Goal: Task Accomplishment & Management: Complete application form

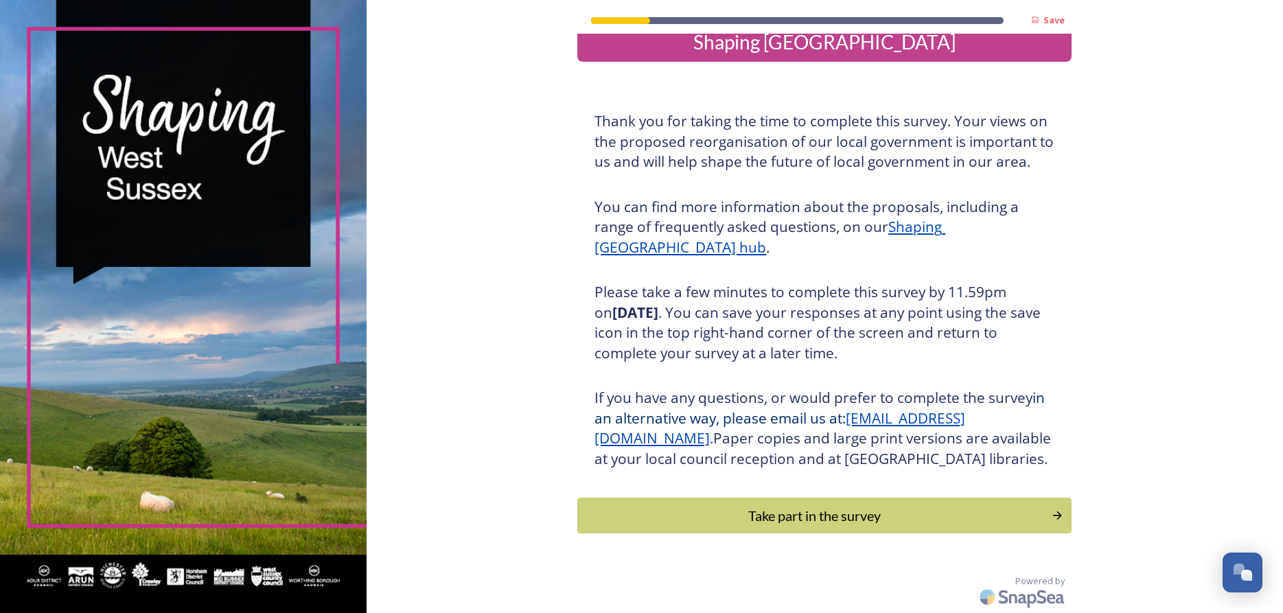
scroll to position [47, 0]
click at [1060, 514] on icon "Continue" at bounding box center [1059, 516] width 13 height 14
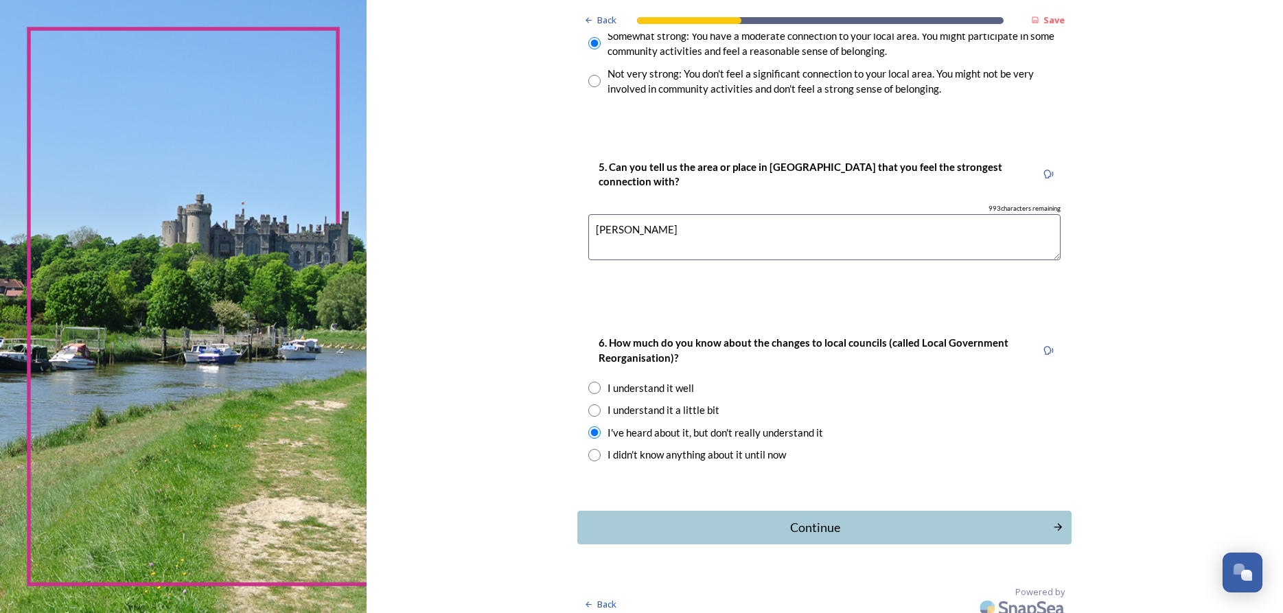
scroll to position [1145, 0]
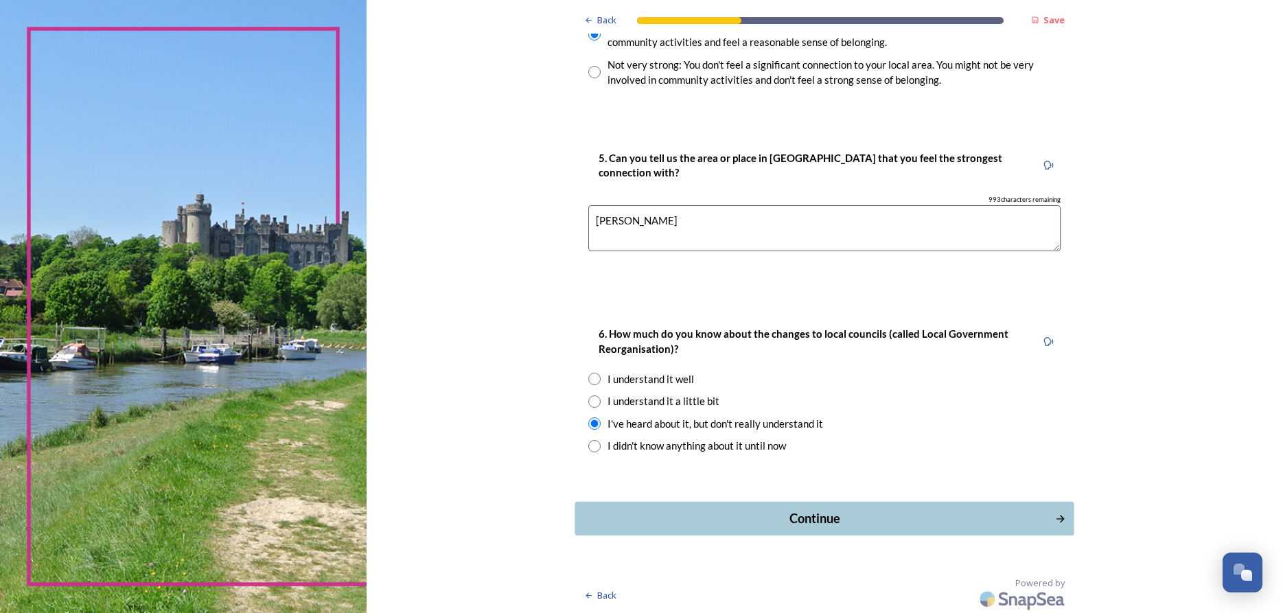
click at [821, 511] on div "Continue" at bounding box center [815, 518] width 465 height 19
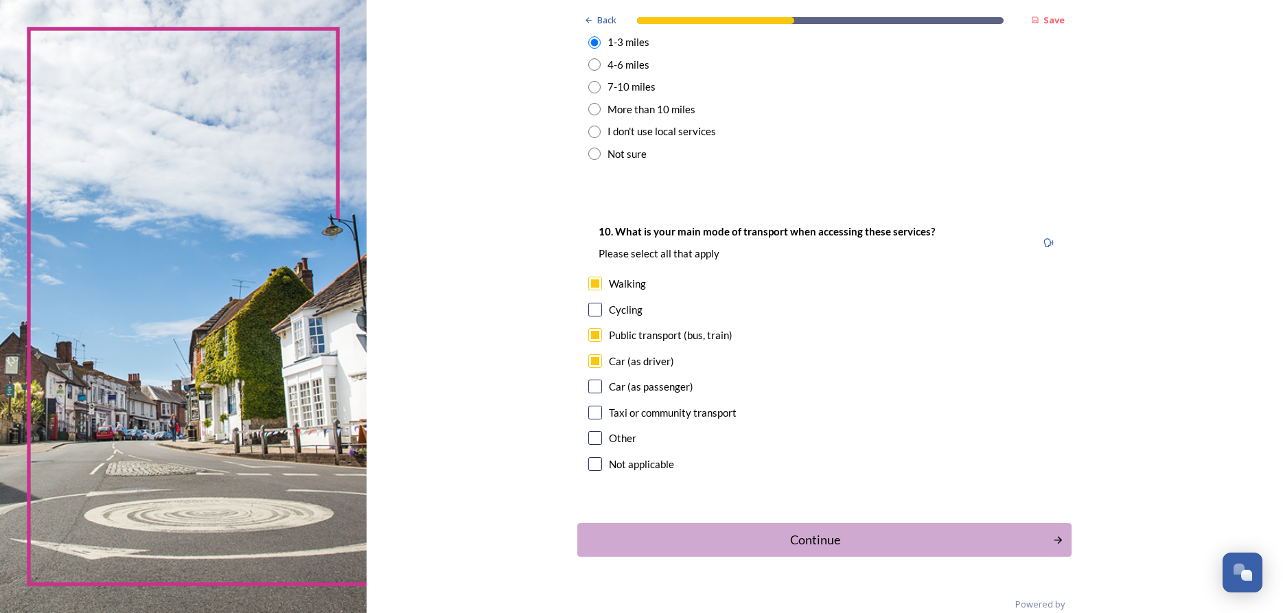
scroll to position [1124, 0]
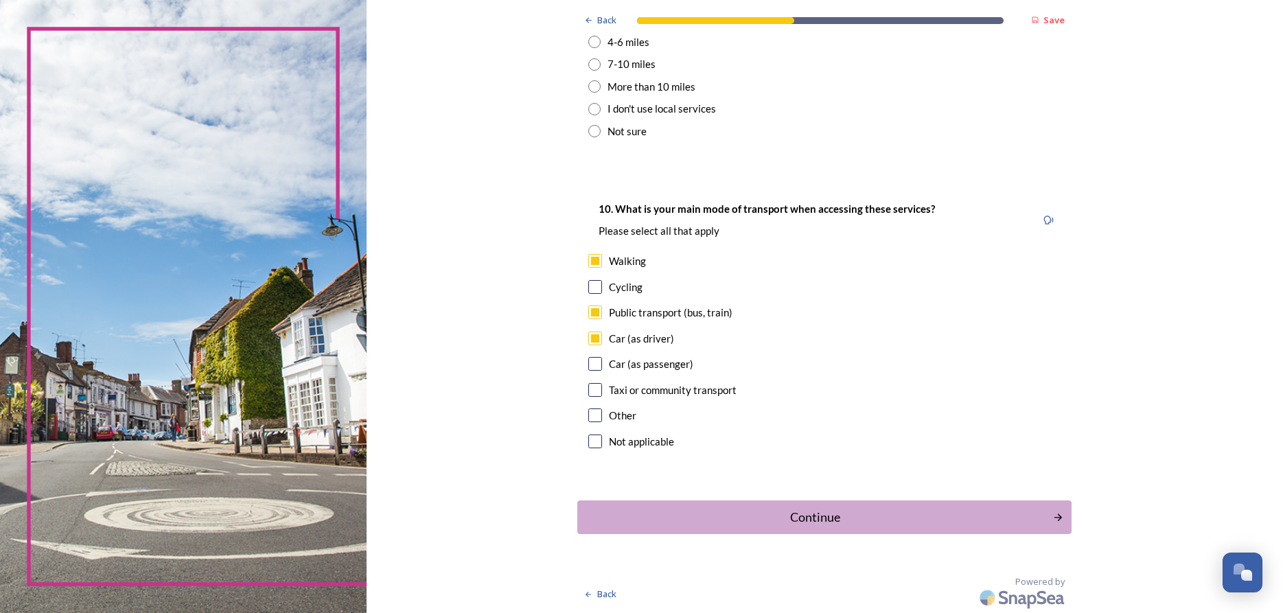
click at [598, 365] on input "checkbox" at bounding box center [595, 364] width 14 height 14
checkbox input "true"
click at [816, 517] on div "Continue" at bounding box center [815, 516] width 465 height 19
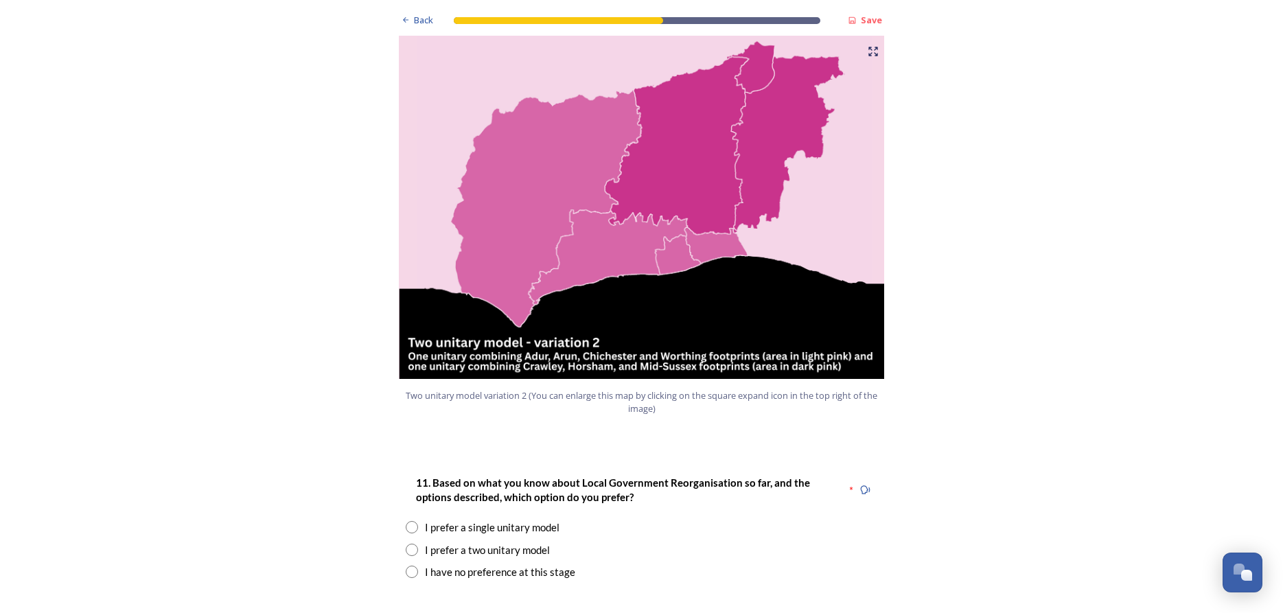
scroll to position [1470, 0]
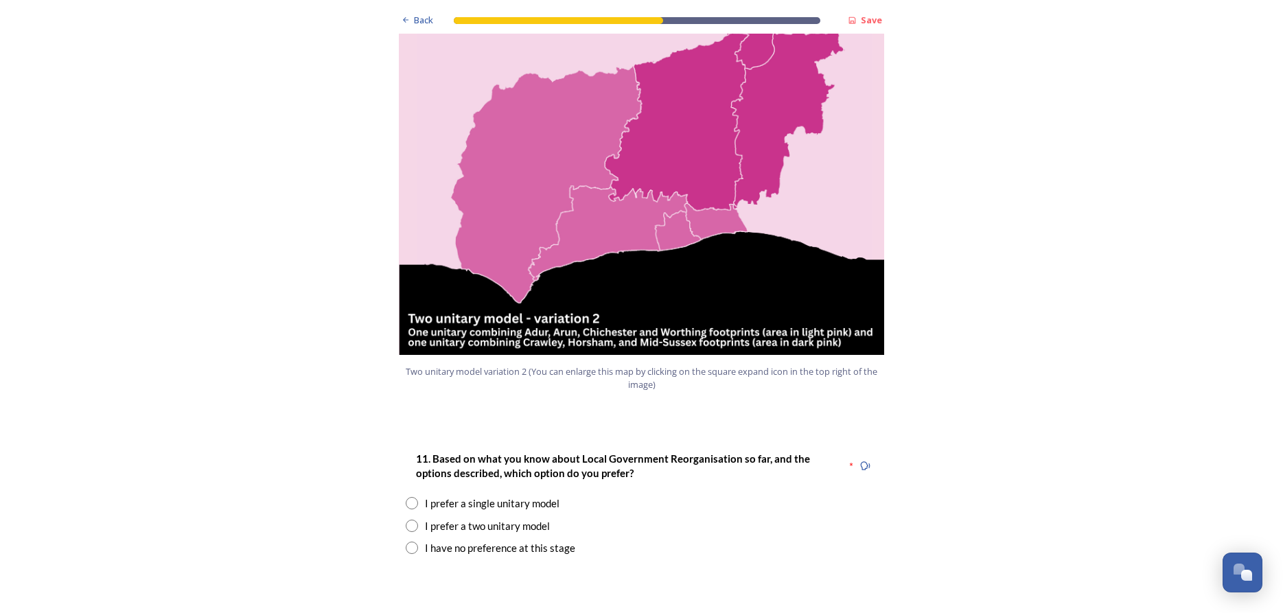
click at [410, 520] on input "radio" at bounding box center [412, 526] width 12 height 12
radio input "true"
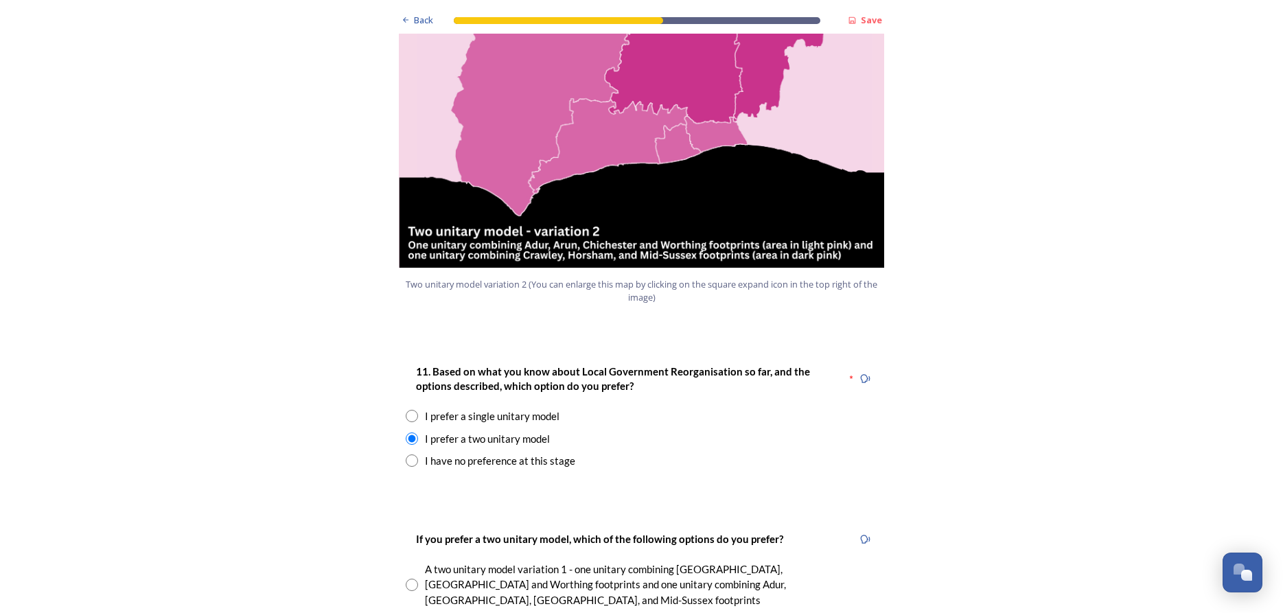
scroll to position [1643, 0]
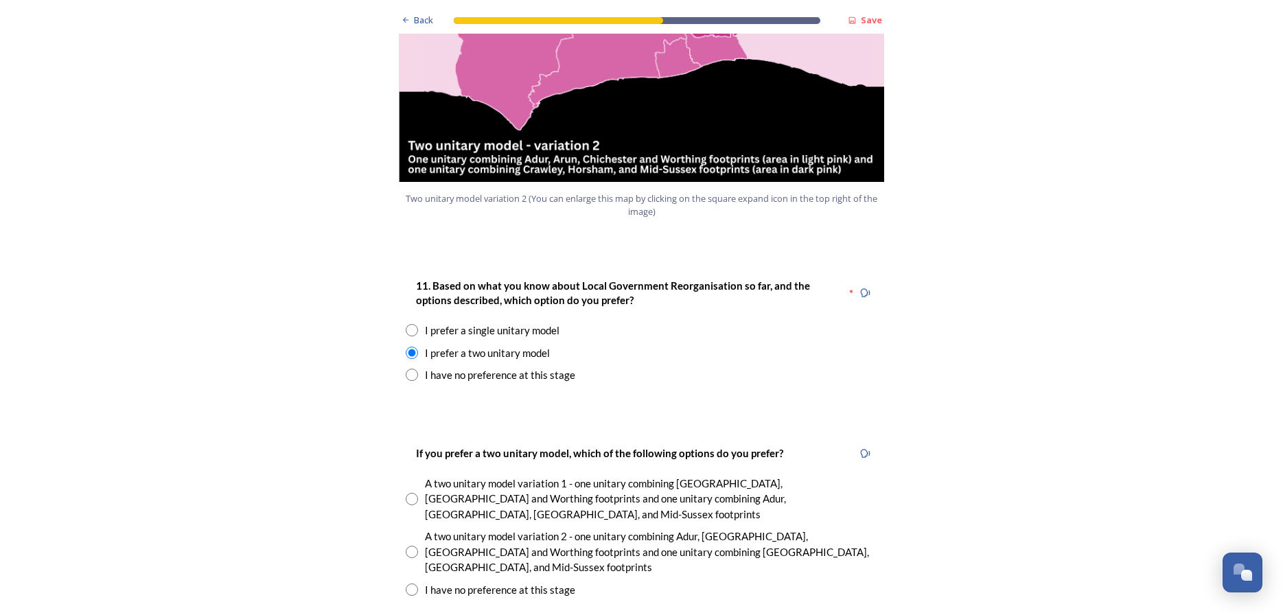
click at [410, 546] on input "radio" at bounding box center [412, 552] width 12 height 12
radio input "true"
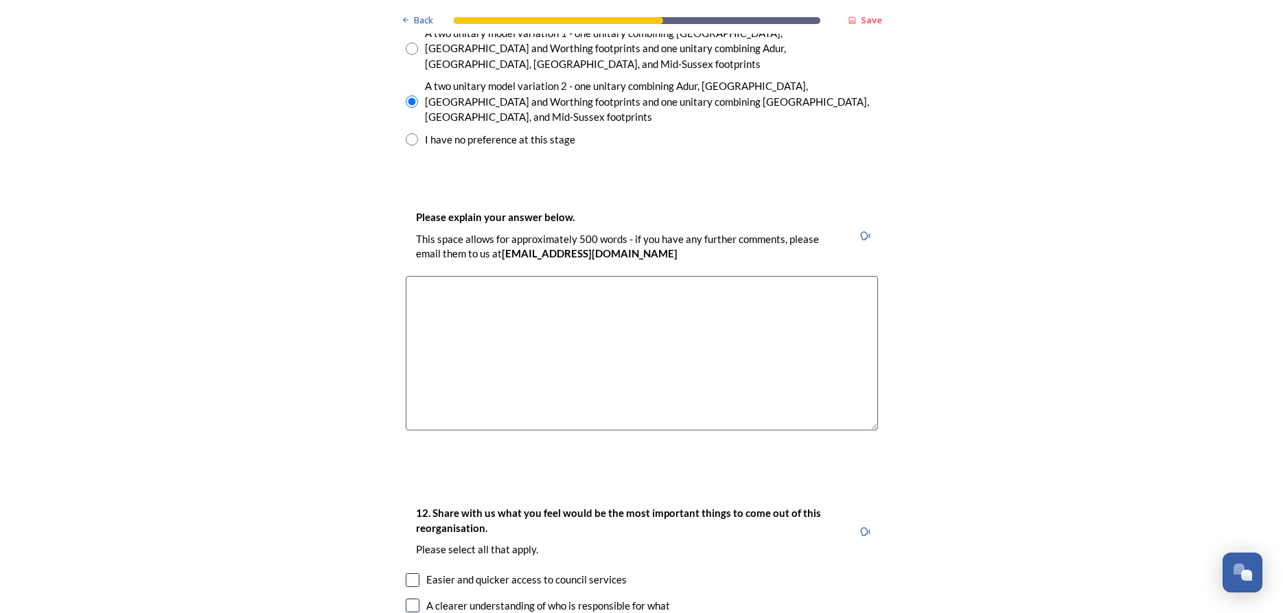
scroll to position [2075, 0]
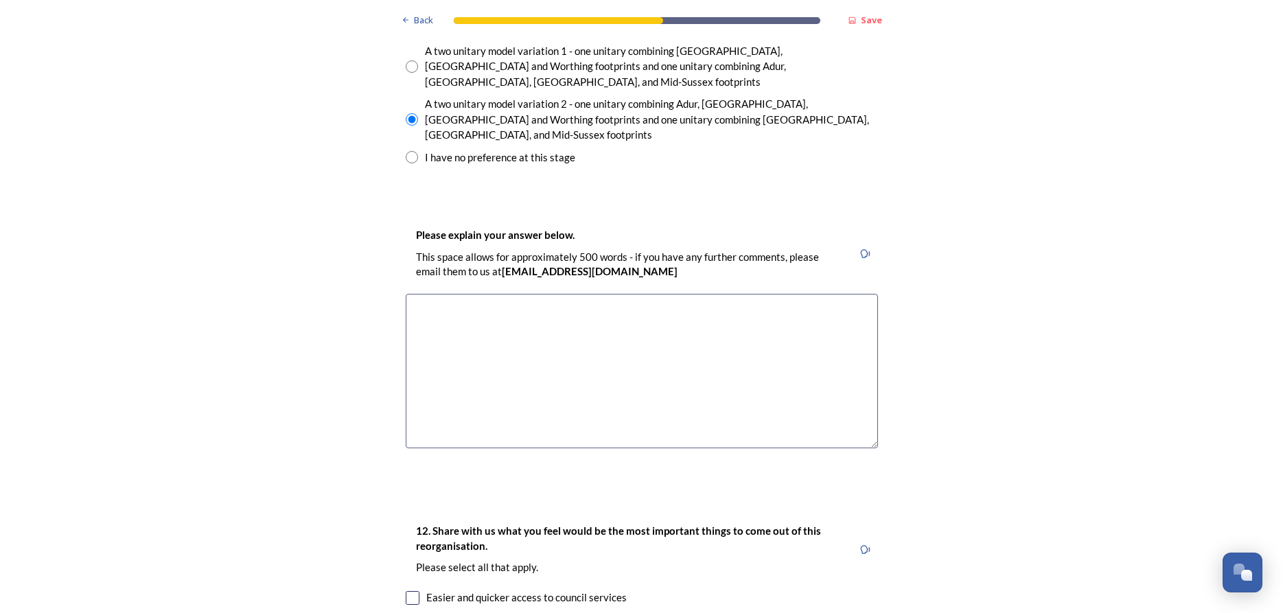
click at [421, 294] on textarea at bounding box center [642, 371] width 472 height 154
click at [425, 294] on textarea "[PERSON_NAME], [GEOGRAPHIC_DATA] and Mid-Sussex = smaller, perhaps more accessi…" at bounding box center [642, 371] width 472 height 154
drag, startPoint x: 410, startPoint y: 240, endPoint x: 568, endPoint y: 243, distance: 157.2
click at [568, 294] on textarea "[PERSON_NAME], [GEOGRAPHIC_DATA] and Mid-Sussex = smaller, perhaps more accessi…" at bounding box center [642, 371] width 472 height 154
click at [418, 294] on textarea "[PERSON_NAME], [GEOGRAPHIC_DATA] and Mid-Sussex = smaller, perhaps more accessi…" at bounding box center [642, 371] width 472 height 154
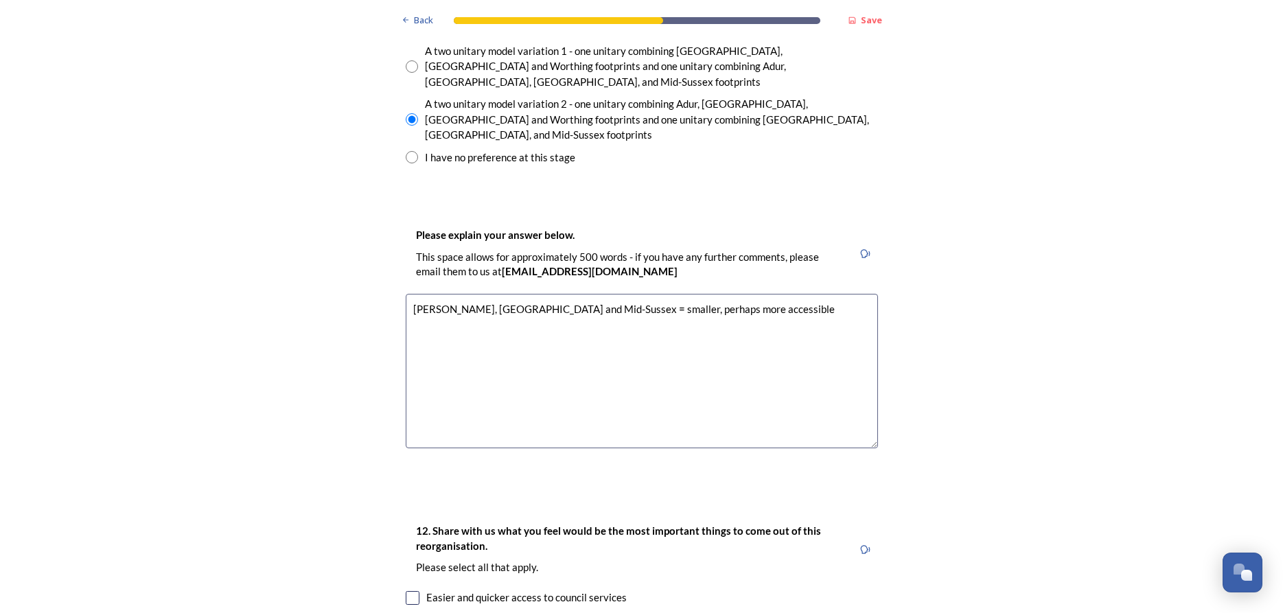
paste textarea "[PERSON_NAME], Horsham and Mid-Sussex"
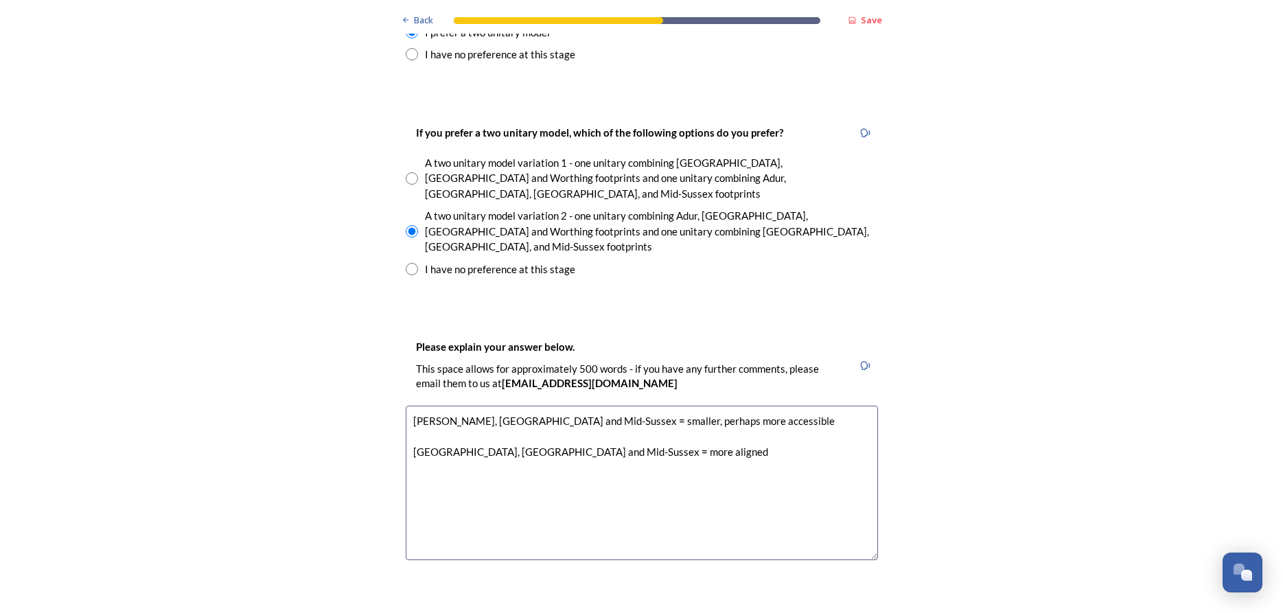
scroll to position [1989, 0]
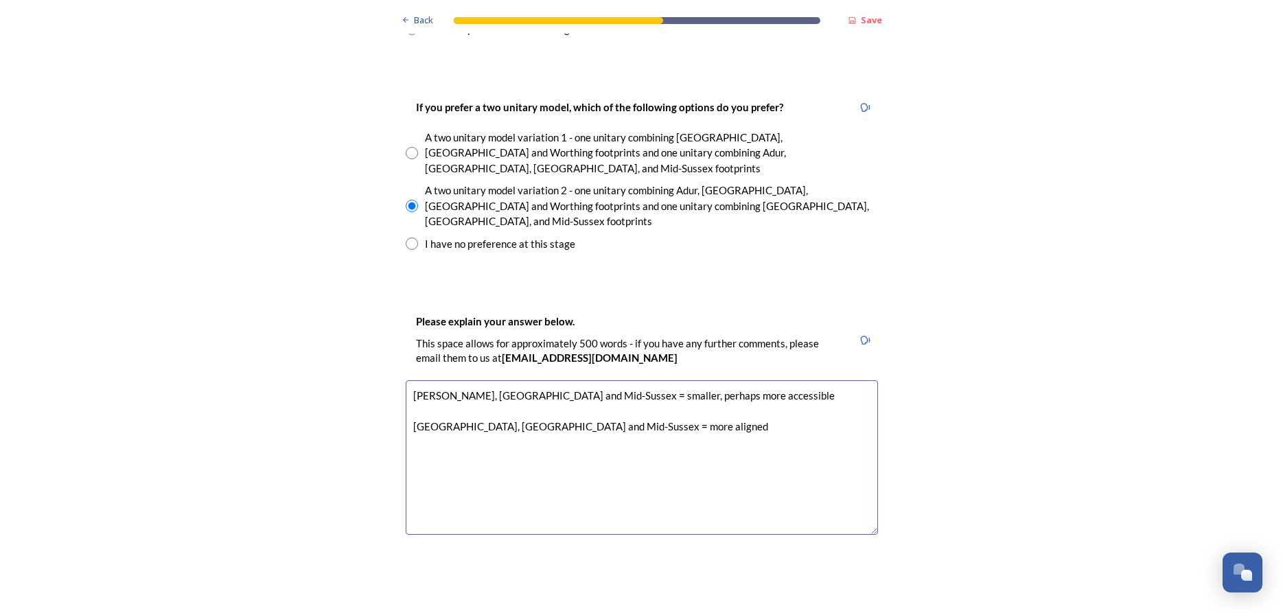
drag, startPoint x: 579, startPoint y: 355, endPoint x: 636, endPoint y: 347, distance: 58.1
click at [636, 380] on textarea "[PERSON_NAME], [GEOGRAPHIC_DATA] and Mid-Sussex = smaller, perhaps more accessi…" at bounding box center [642, 457] width 472 height 154
drag, startPoint x: 638, startPoint y: 351, endPoint x: 605, endPoint y: 365, distance: 35.1
click at [605, 380] on textarea "[PERSON_NAME], [GEOGRAPHIC_DATA] and Mid-Sussex = smaller, perhaps more accessi…" at bounding box center [642, 457] width 472 height 154
drag, startPoint x: 579, startPoint y: 357, endPoint x: 599, endPoint y: 356, distance: 19.9
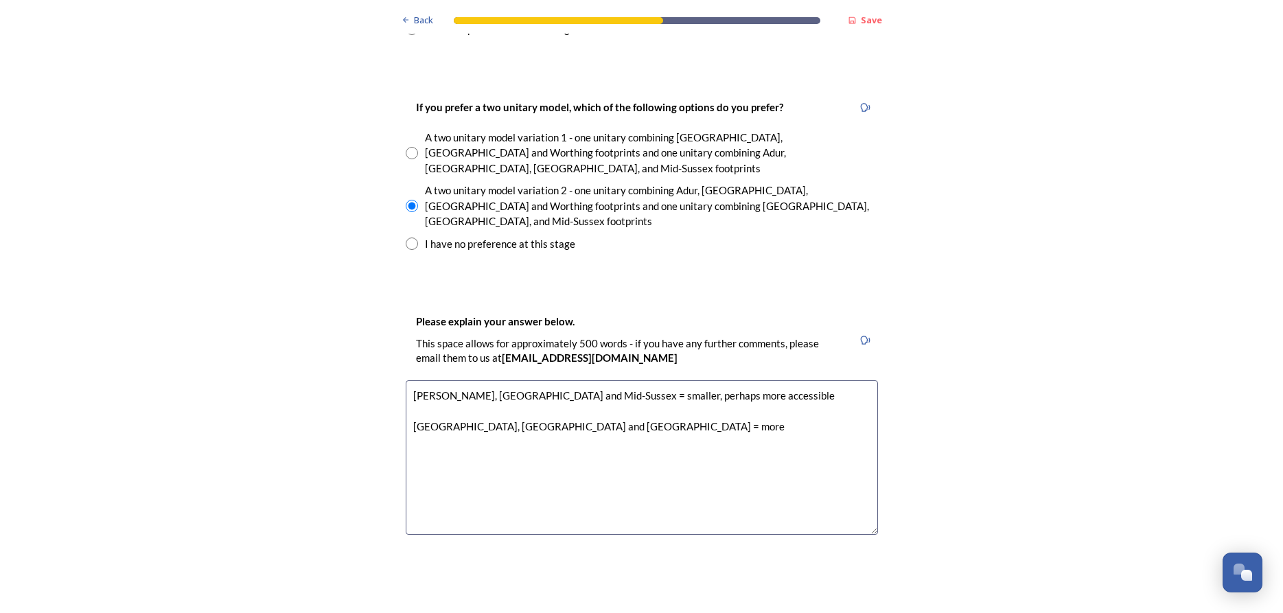
click at [599, 380] on textarea "[PERSON_NAME], [GEOGRAPHIC_DATA] and Mid-Sussex = smaller, perhaps more accessi…" at bounding box center [642, 457] width 472 height 154
drag, startPoint x: 578, startPoint y: 356, endPoint x: 607, endPoint y: 356, distance: 28.8
click at [607, 380] on textarea "[PERSON_NAME], [GEOGRAPHIC_DATA] and Mid-Sussex = smaller, perhaps more accessi…" at bounding box center [642, 457] width 472 height 154
click at [575, 380] on textarea "[PERSON_NAME], [GEOGRAPHIC_DATA] and Mid-Sussex = smaller, perhaps more accessi…" at bounding box center [642, 457] width 472 height 154
drag, startPoint x: 572, startPoint y: 358, endPoint x: 669, endPoint y: 355, distance: 96.8
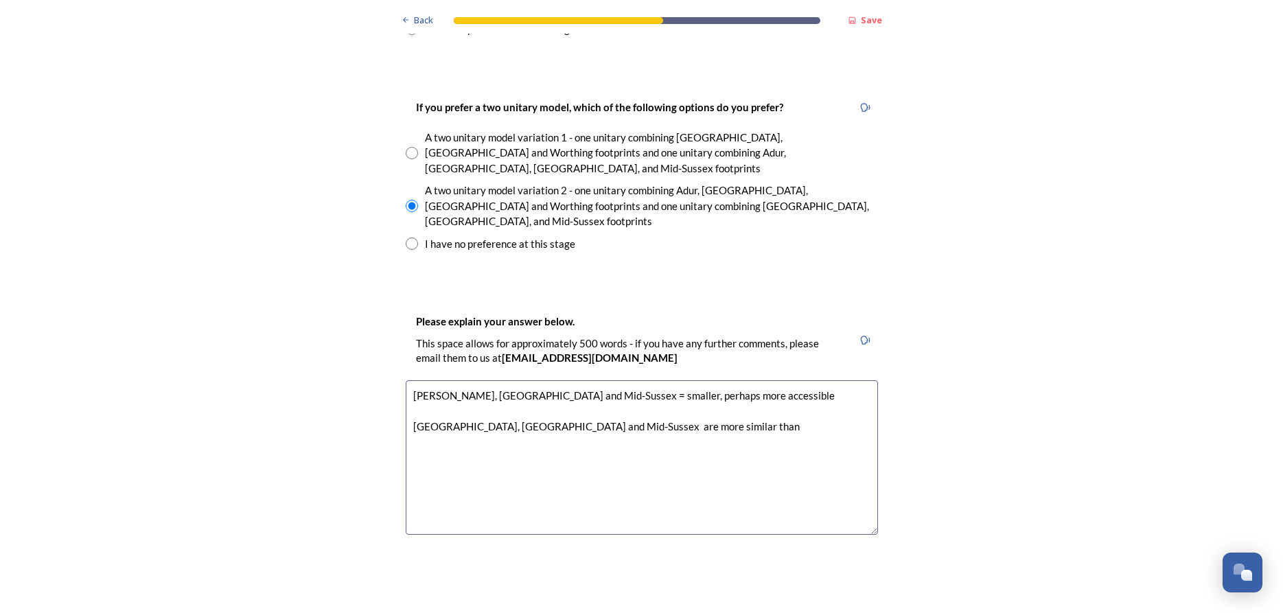
click at [669, 380] on textarea "[PERSON_NAME], [GEOGRAPHIC_DATA] and Mid-Sussex = smaller, perhaps more accessi…" at bounding box center [642, 457] width 472 height 154
click at [722, 380] on textarea "[PERSON_NAME], [GEOGRAPHIC_DATA] and Mid-Sussex = smaller, perhaps more accessi…" at bounding box center [642, 457] width 472 height 154
click at [412, 380] on textarea "[PERSON_NAME], Horsham and Mid-Sussex = smaller, perhaps more accessible, group…" at bounding box center [642, 457] width 472 height 154
drag, startPoint x: 669, startPoint y: 362, endPoint x: 730, endPoint y: 358, distance: 60.6
click at [730, 380] on textarea "[PERSON_NAME], Horsham and Mid-Sussex = smaller, perhaps more accessible, group…" at bounding box center [642, 457] width 472 height 154
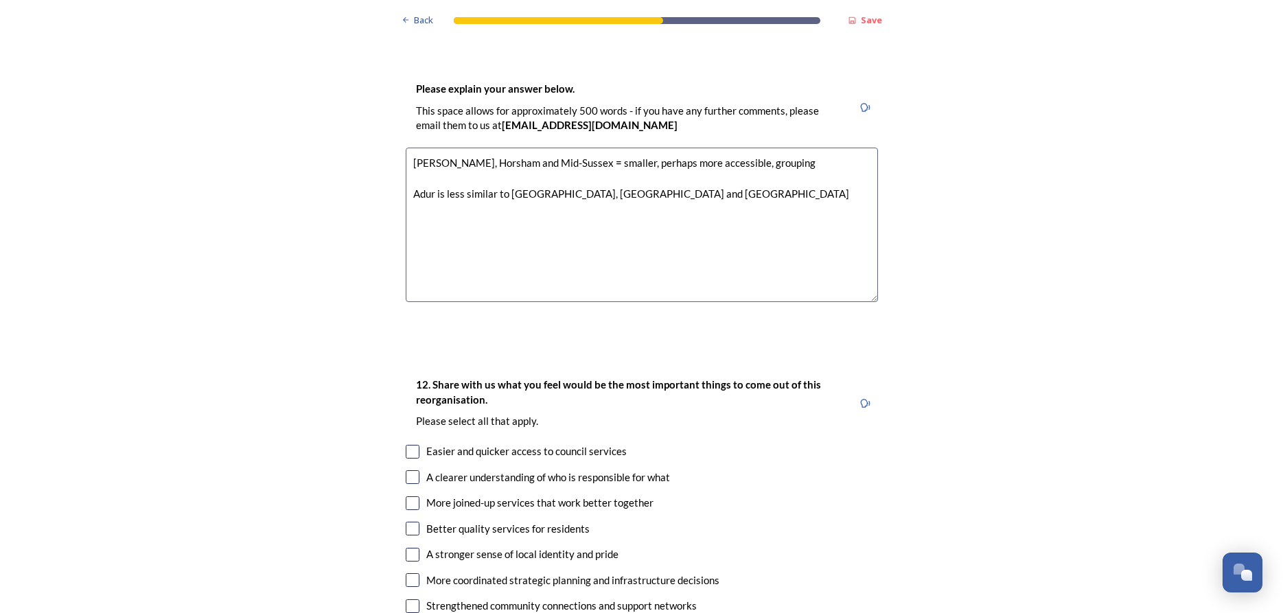
scroll to position [2248, 0]
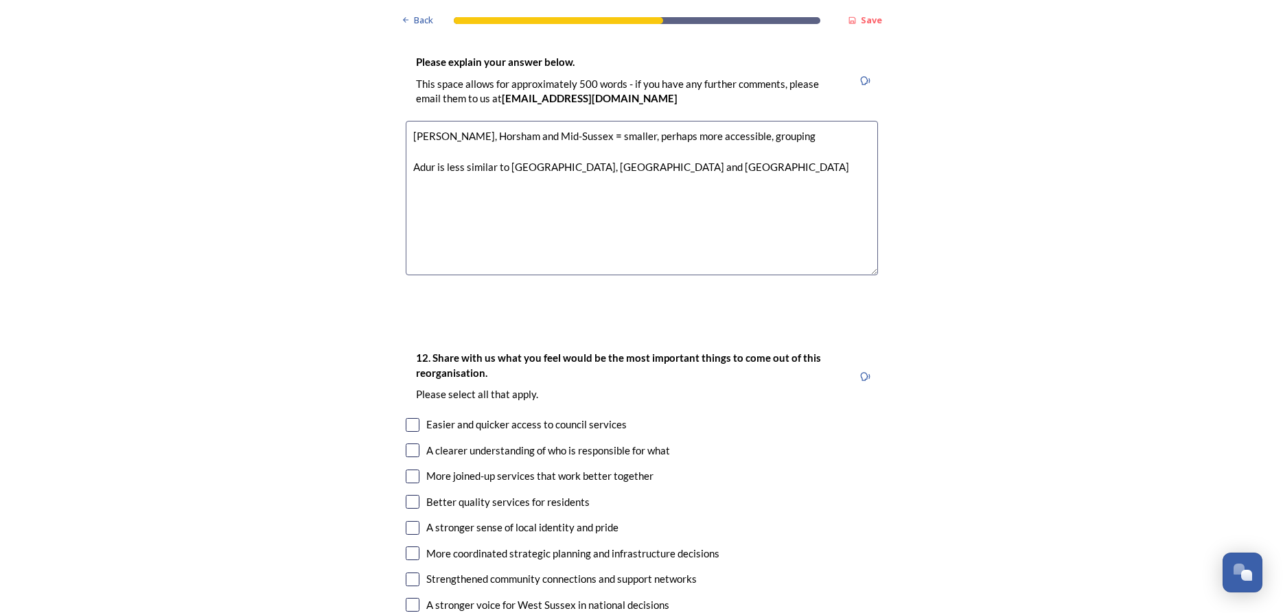
type textarea "[PERSON_NAME], Horsham and Mid-Sussex = smaller, perhaps more accessible, group…"
click at [413, 418] on input "checkbox" at bounding box center [413, 425] width 14 height 14
checkbox input "true"
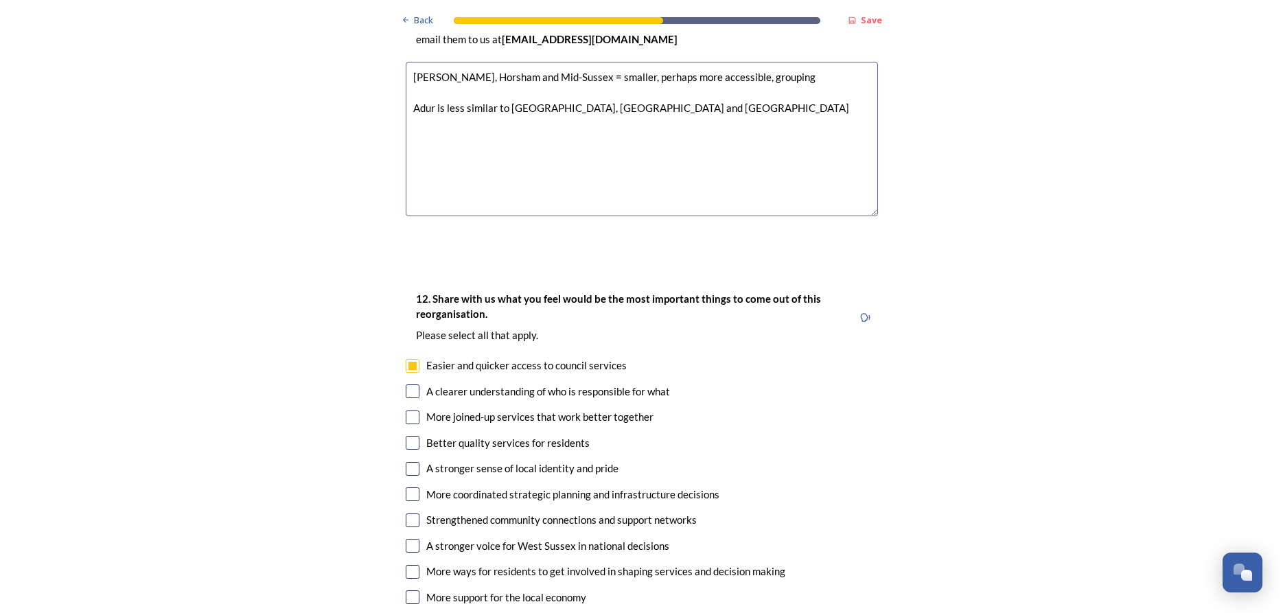
scroll to position [2335, 0]
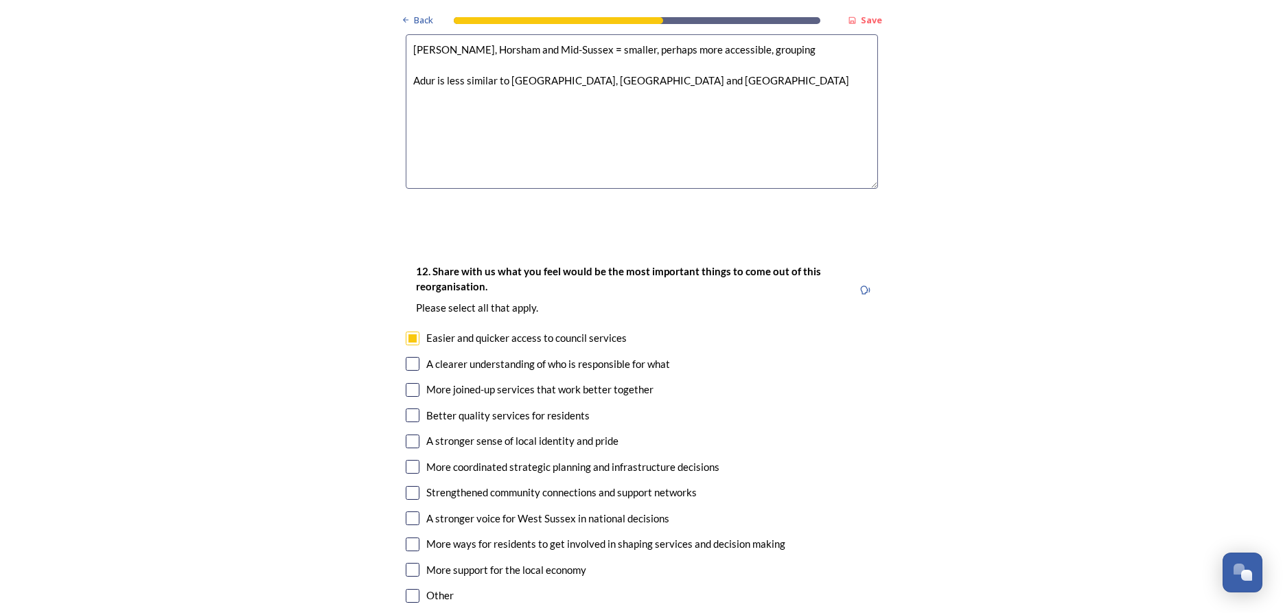
click at [411, 383] on input "checkbox" at bounding box center [413, 390] width 14 height 14
checkbox input "true"
click at [412, 408] on input "checkbox" at bounding box center [413, 415] width 14 height 14
checkbox input "true"
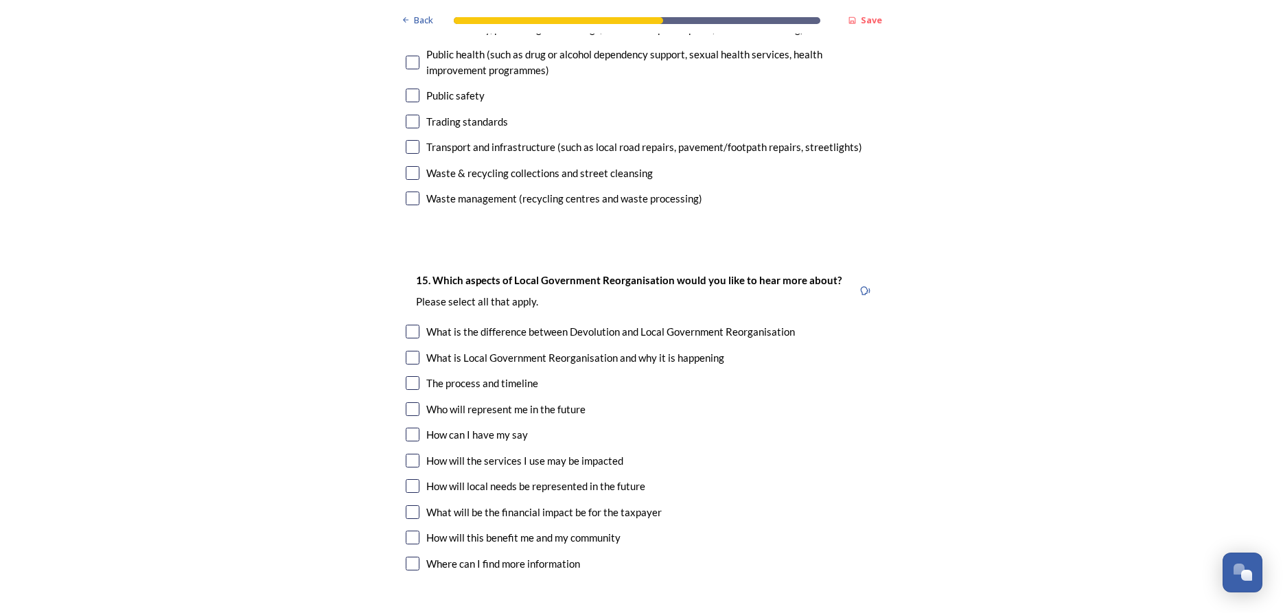
scroll to position [3805, 0]
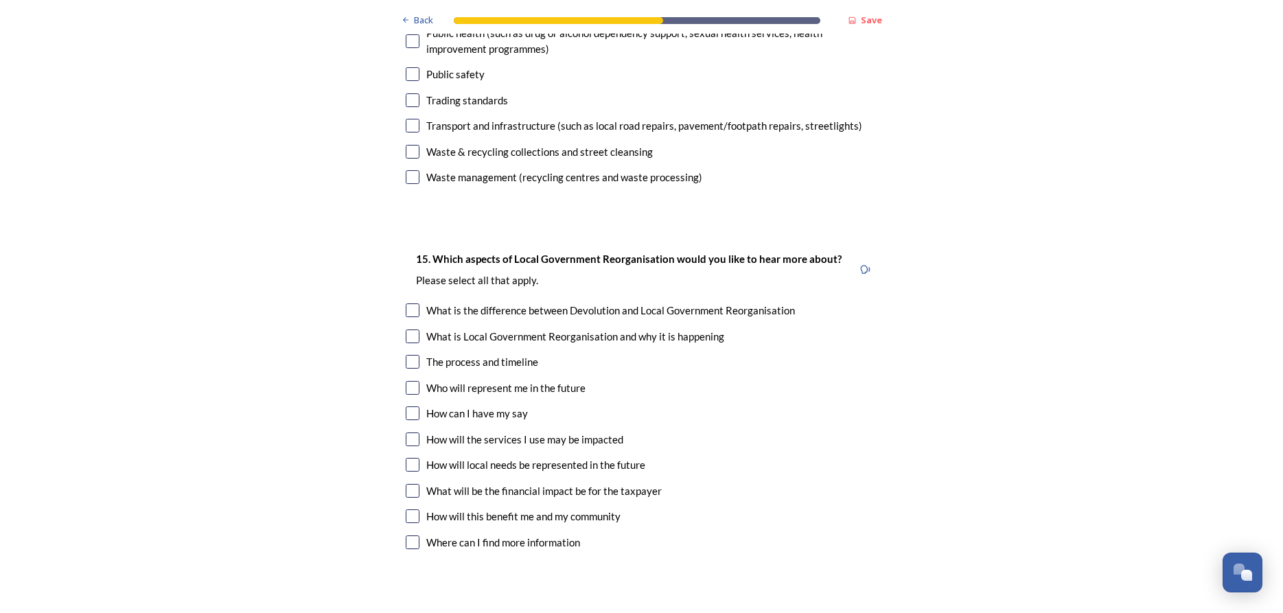
click at [412, 303] on input "checkbox" at bounding box center [413, 310] width 14 height 14
checkbox input "true"
click at [412, 329] on input "checkbox" at bounding box center [413, 336] width 14 height 14
checkbox input "true"
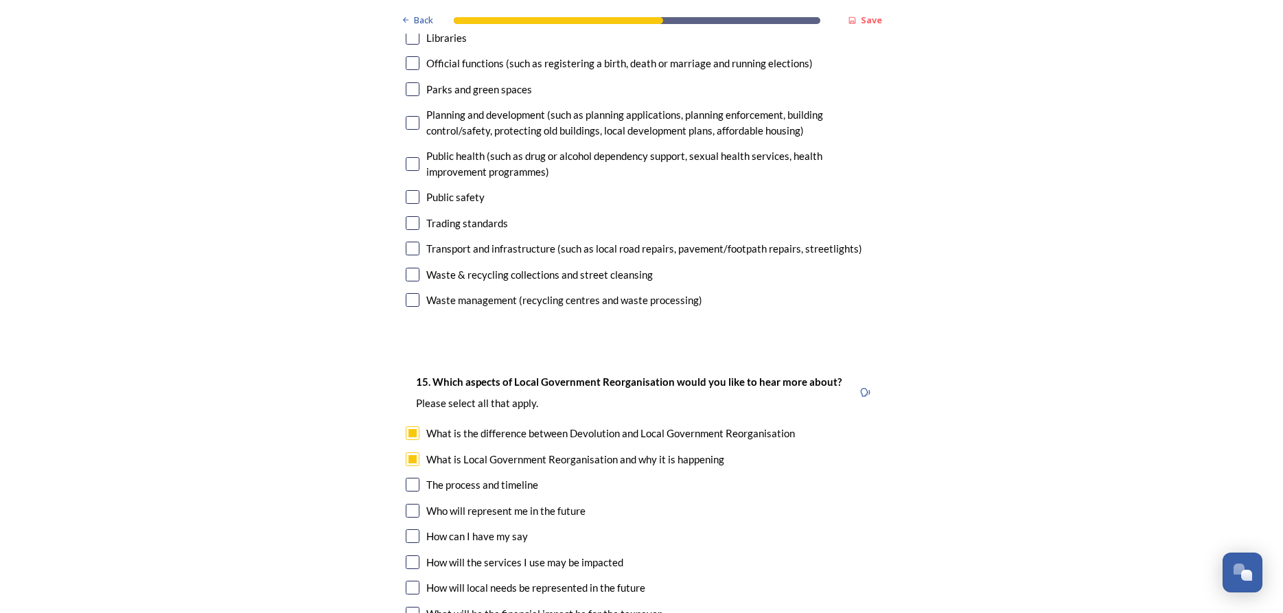
scroll to position [3718, 0]
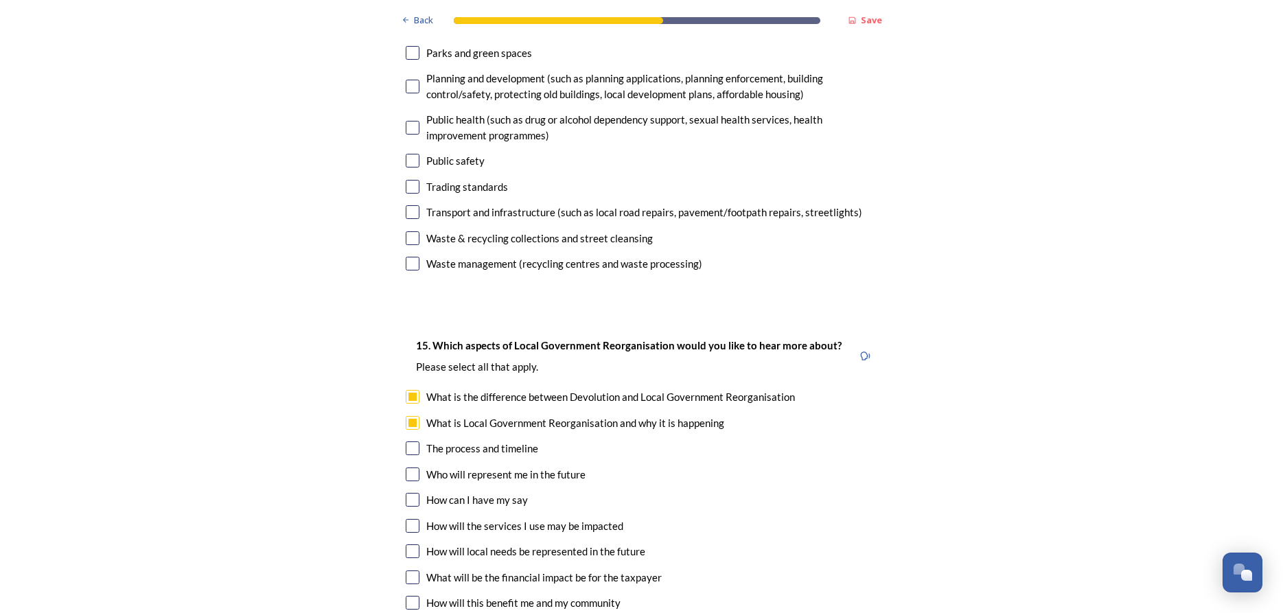
click at [411, 467] on input "checkbox" at bounding box center [413, 474] width 14 height 14
checkbox input "true"
click at [412, 493] on input "checkbox" at bounding box center [413, 500] width 14 height 14
checkbox input "true"
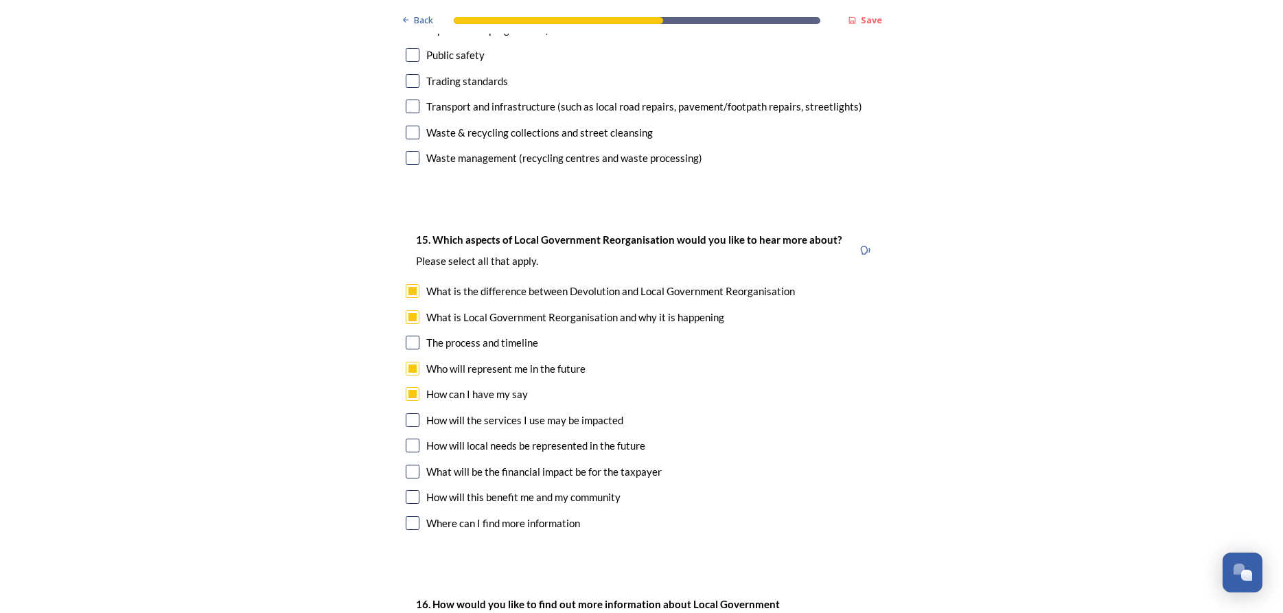
scroll to position [3891, 0]
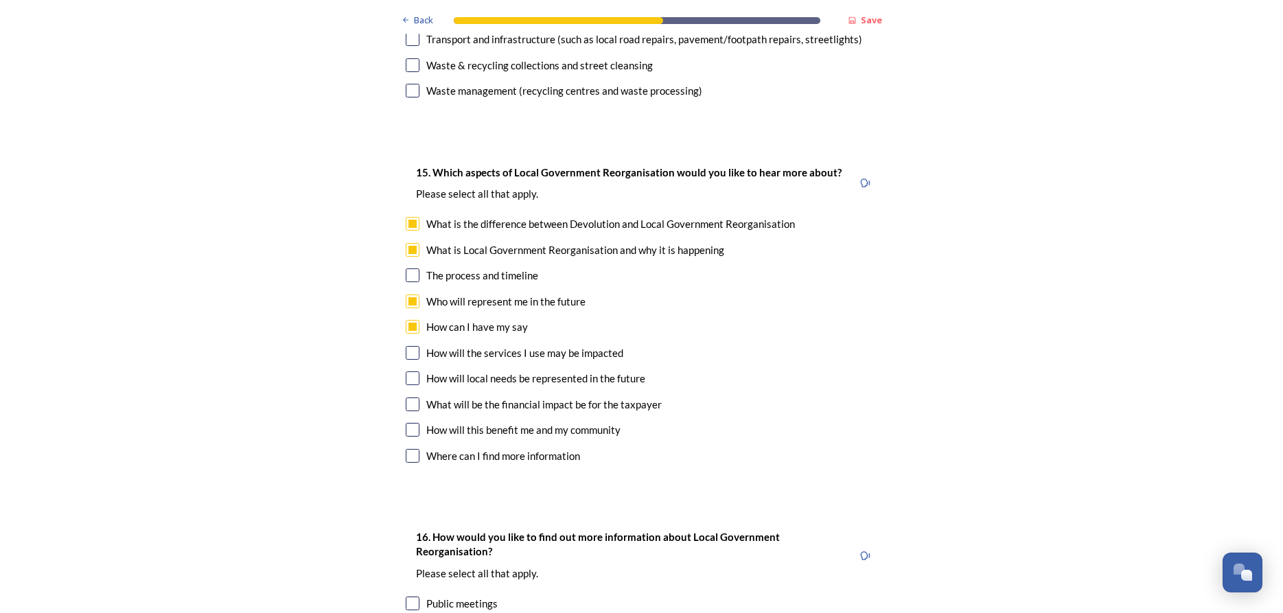
click at [412, 346] on input "checkbox" at bounding box center [413, 353] width 14 height 14
checkbox input "true"
click at [410, 371] on input "checkbox" at bounding box center [413, 378] width 14 height 14
checkbox input "true"
click at [415, 449] on input "checkbox" at bounding box center [413, 456] width 14 height 14
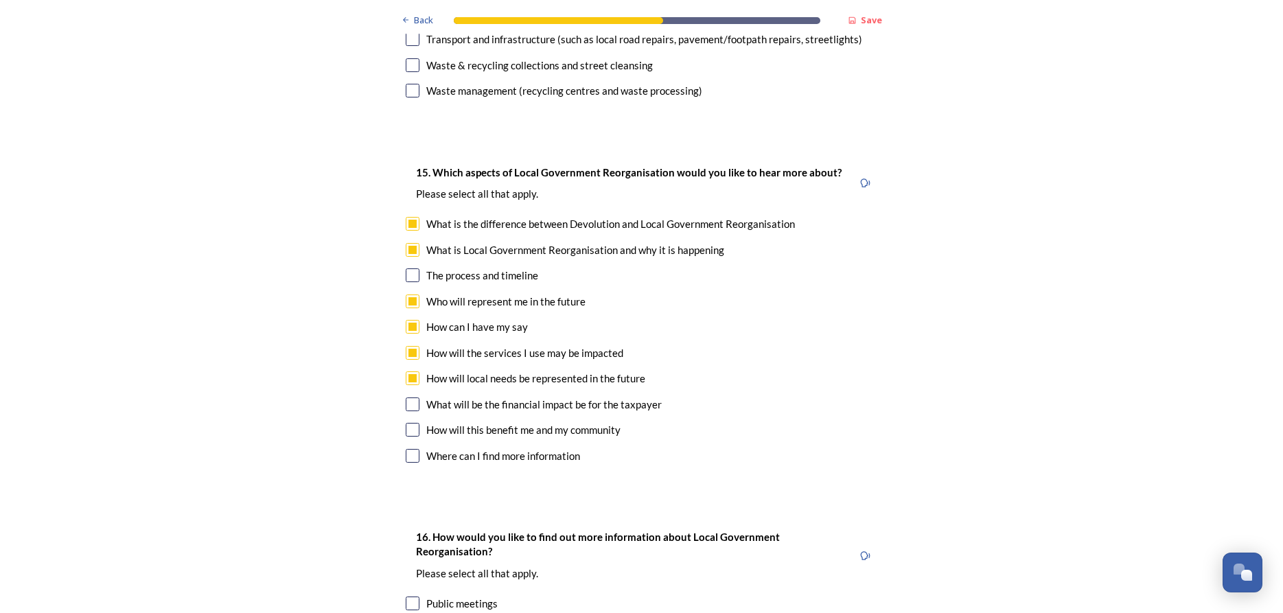
checkbox input "true"
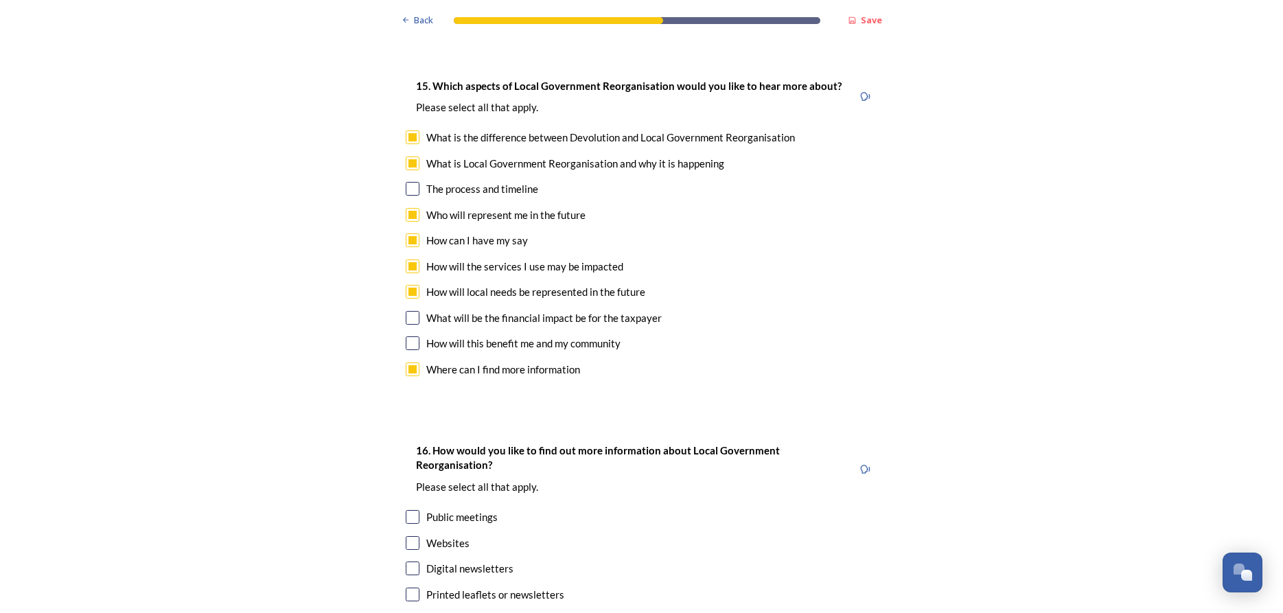
scroll to position [4064, 0]
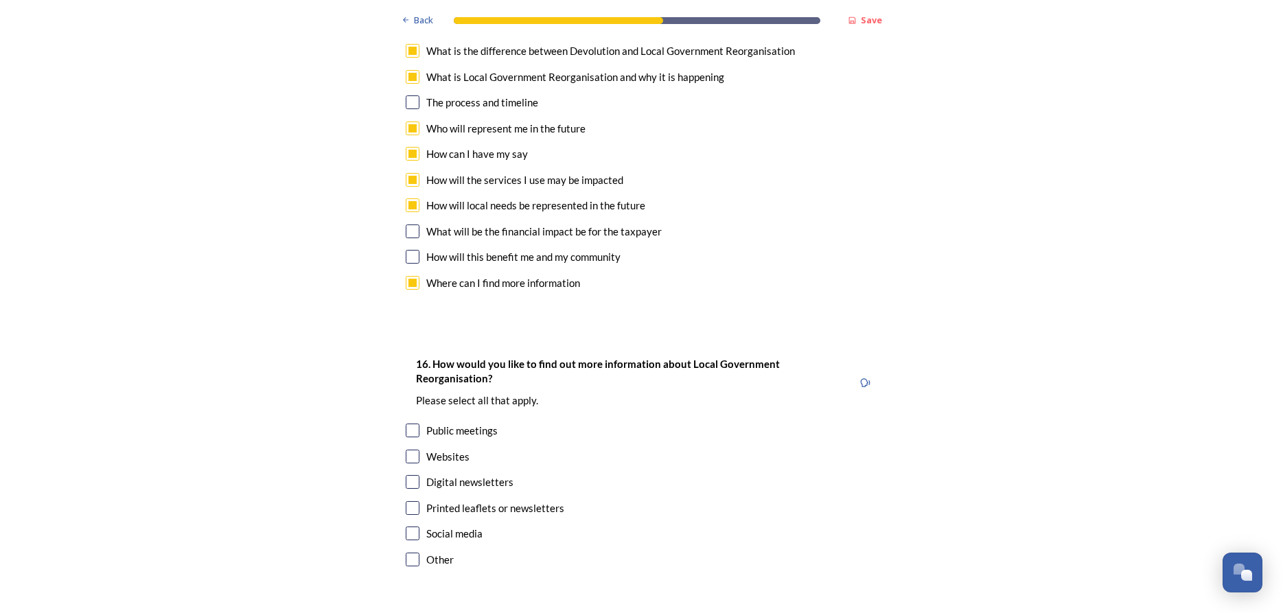
click at [412, 423] on input "checkbox" at bounding box center [413, 430] width 14 height 14
checkbox input "true"
click at [412, 450] on input "checkbox" at bounding box center [413, 457] width 14 height 14
checkbox input "true"
click at [410, 501] on input "checkbox" at bounding box center [413, 508] width 14 height 14
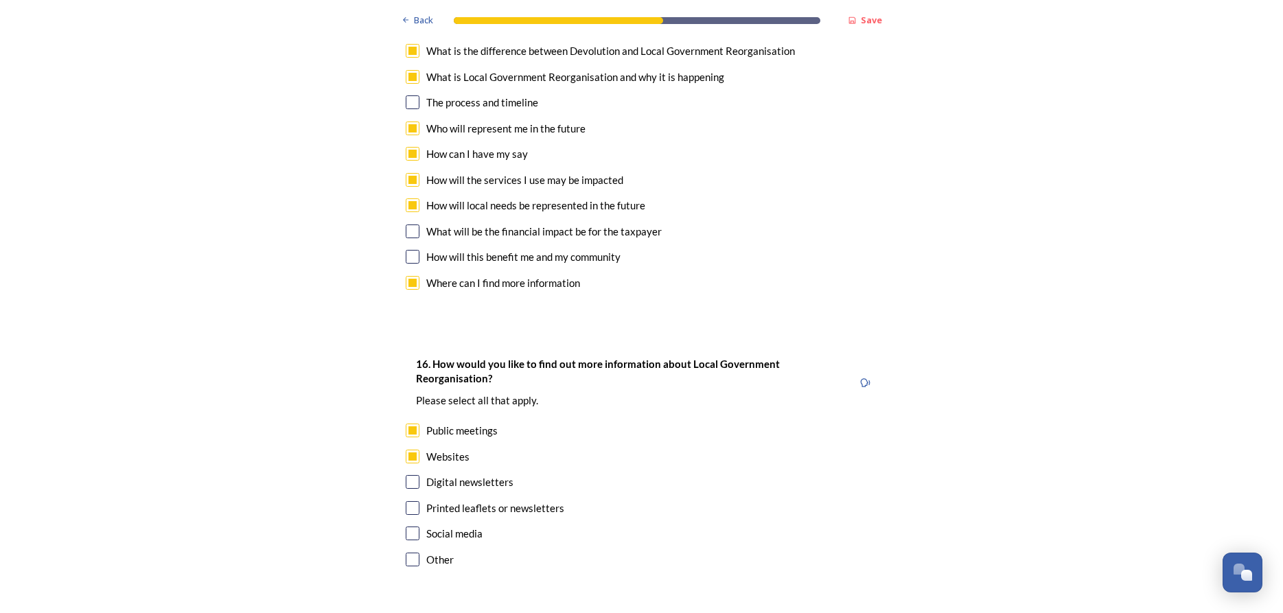
checkbox input "true"
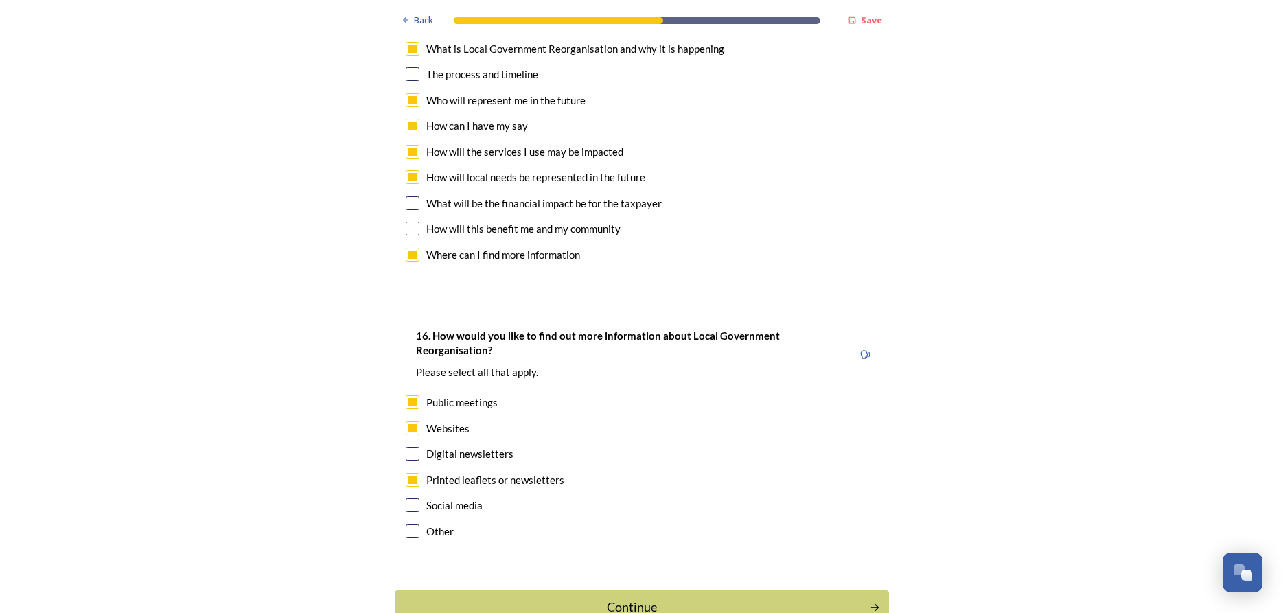
scroll to position [4109, 0]
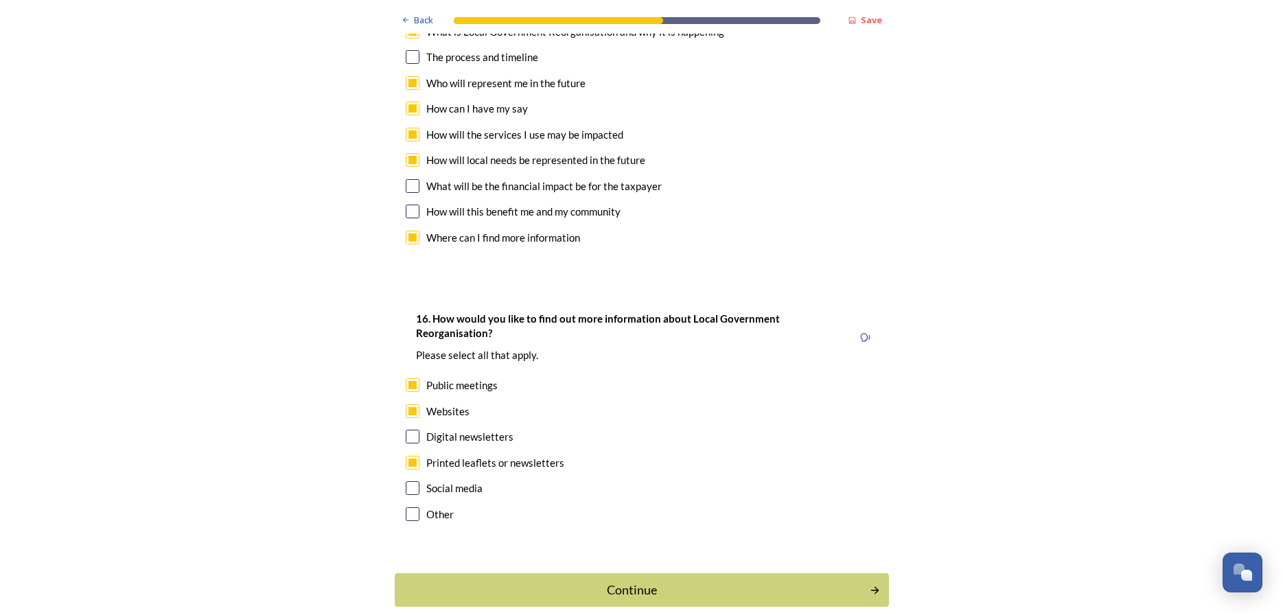
click at [413, 507] on input "checkbox" at bounding box center [413, 514] width 14 height 14
checkbox input "true"
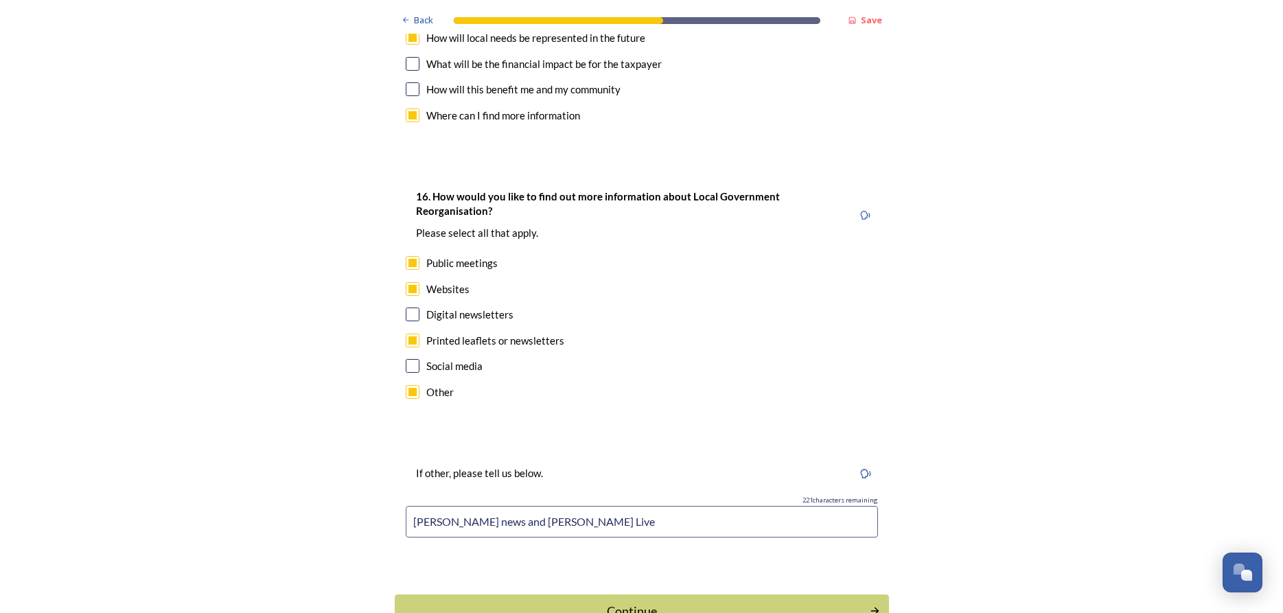
scroll to position [4253, 0]
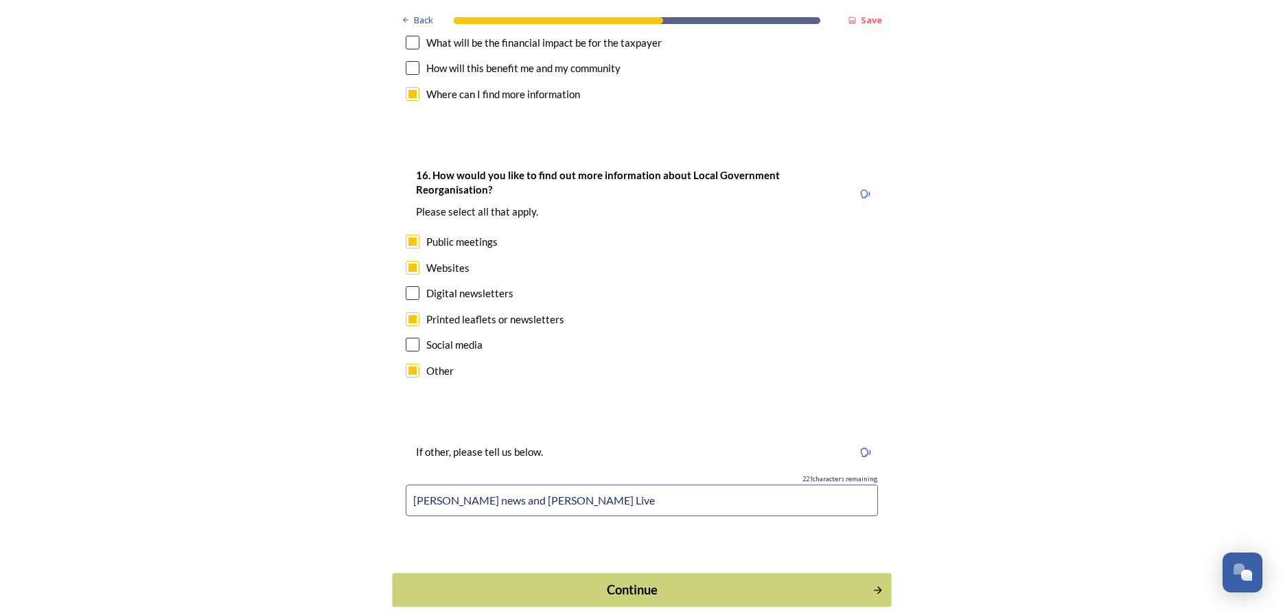
type input "[PERSON_NAME] news and [PERSON_NAME] Live"
click at [634, 581] on div "Continue" at bounding box center [631, 590] width 465 height 19
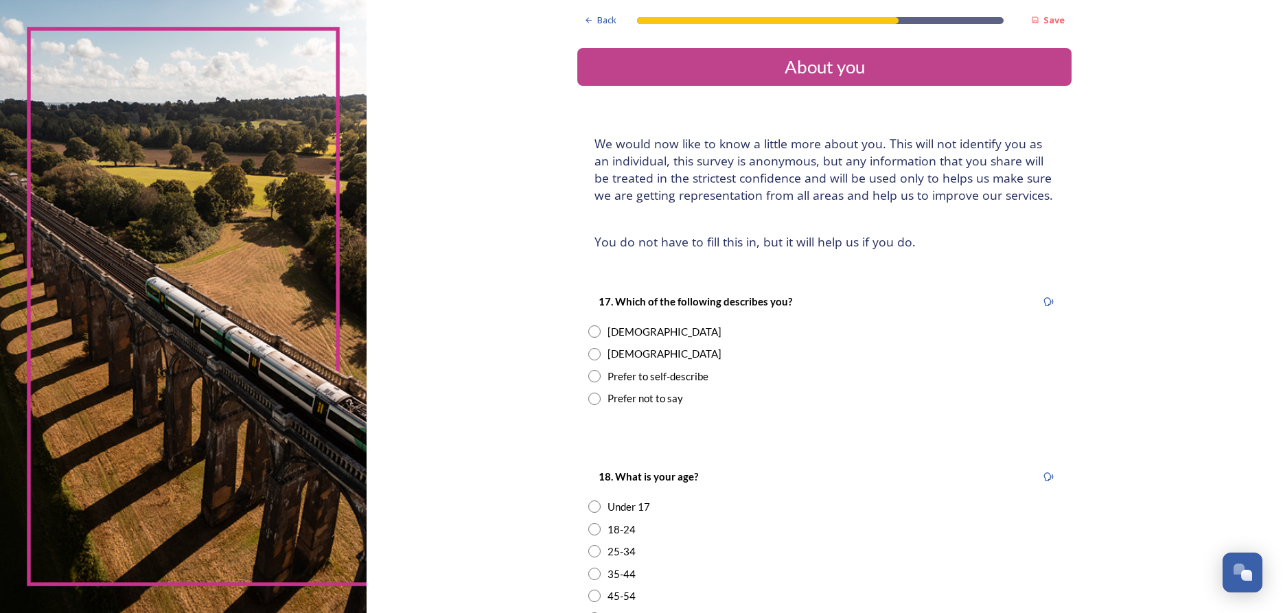
click at [592, 330] on input "radio" at bounding box center [594, 331] width 12 height 12
radio input "true"
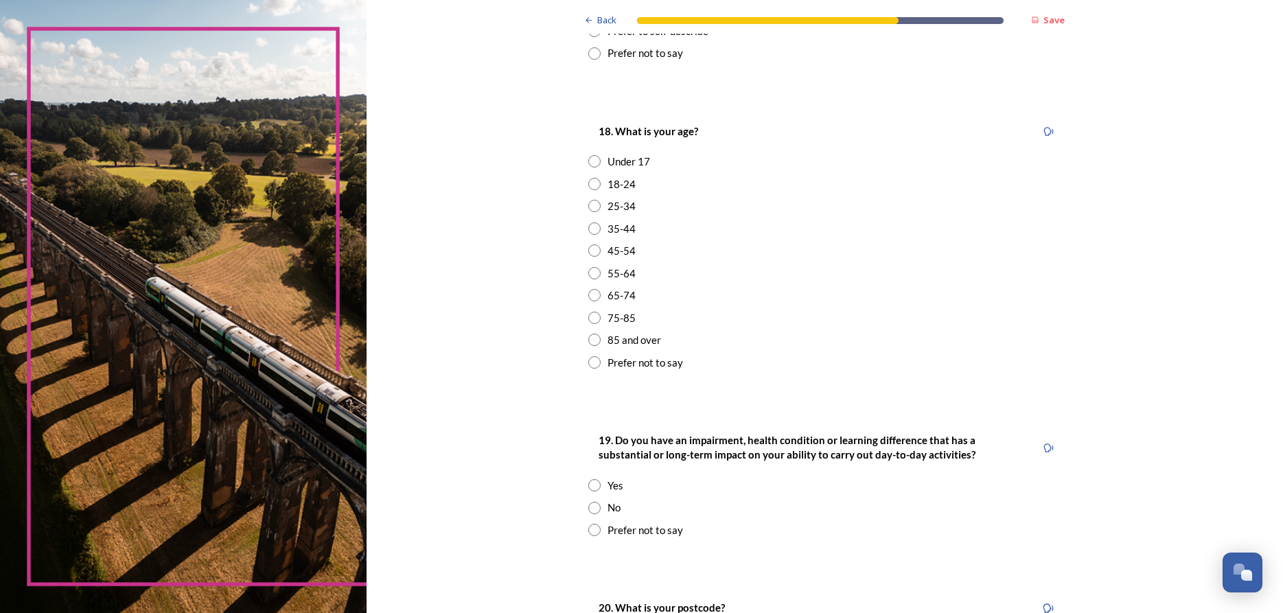
scroll to position [346, 0]
click at [593, 317] on input "radio" at bounding box center [594, 317] width 12 height 12
radio input "true"
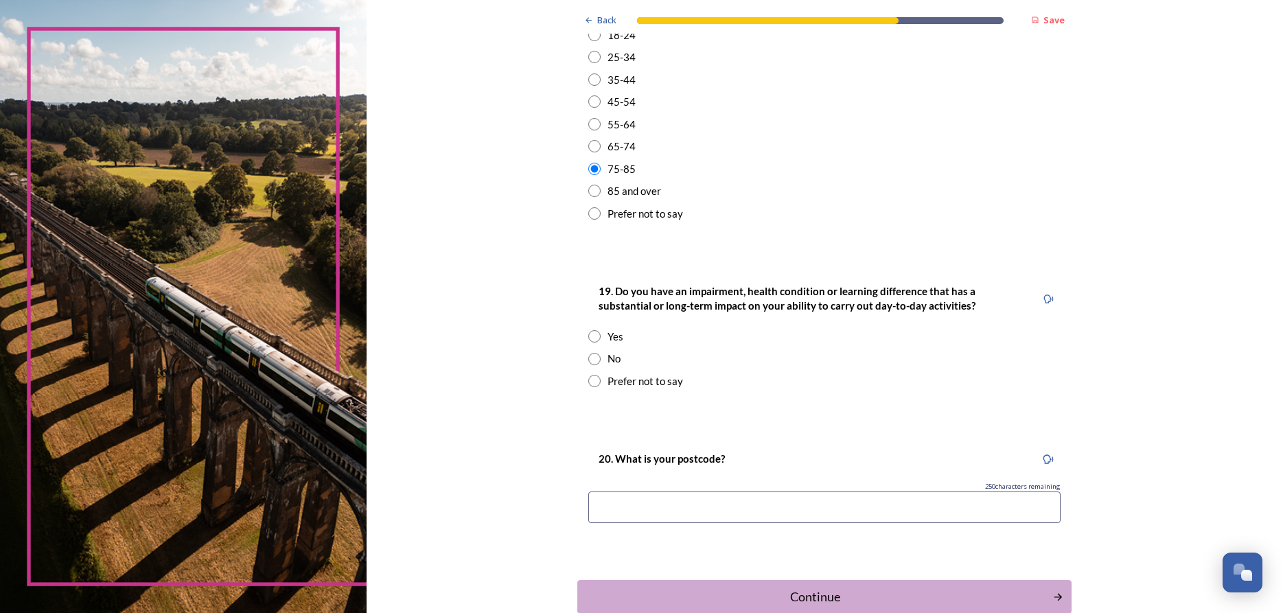
scroll to position [519, 0]
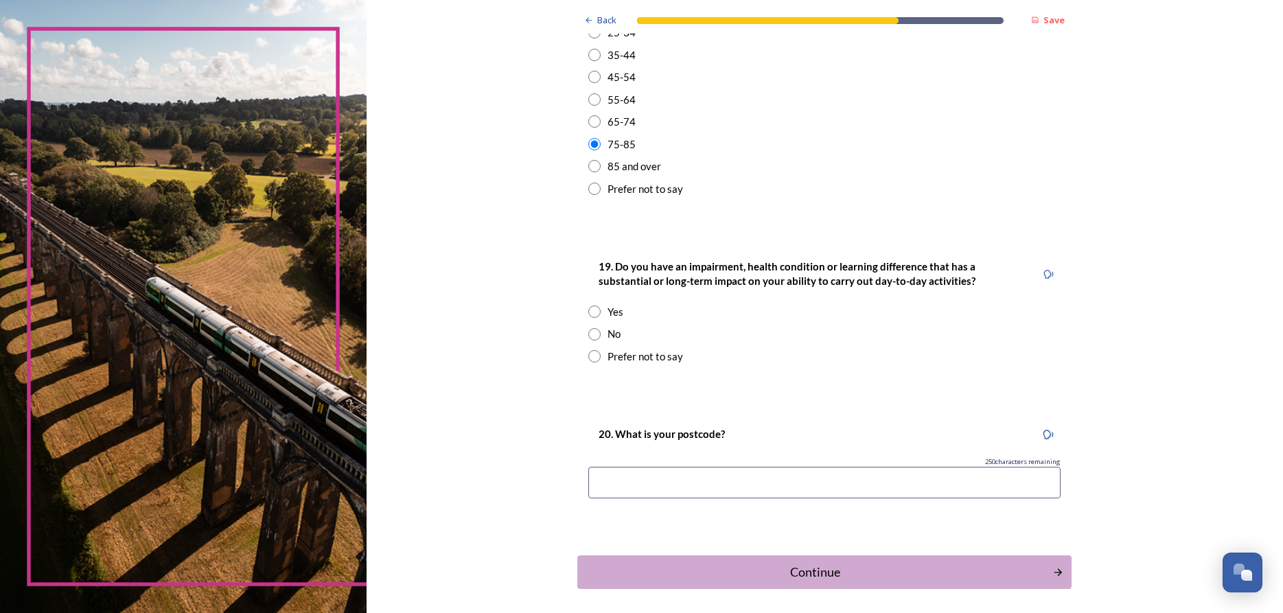
click at [592, 335] on input "radio" at bounding box center [594, 334] width 12 height 12
radio input "true"
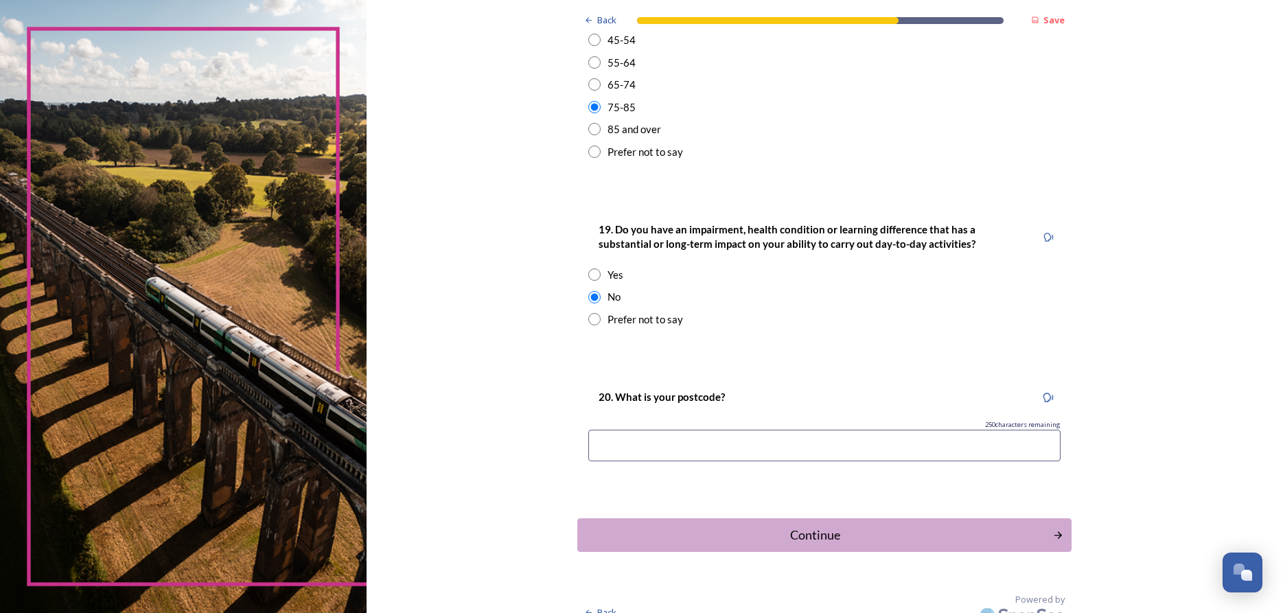
scroll to position [574, 0]
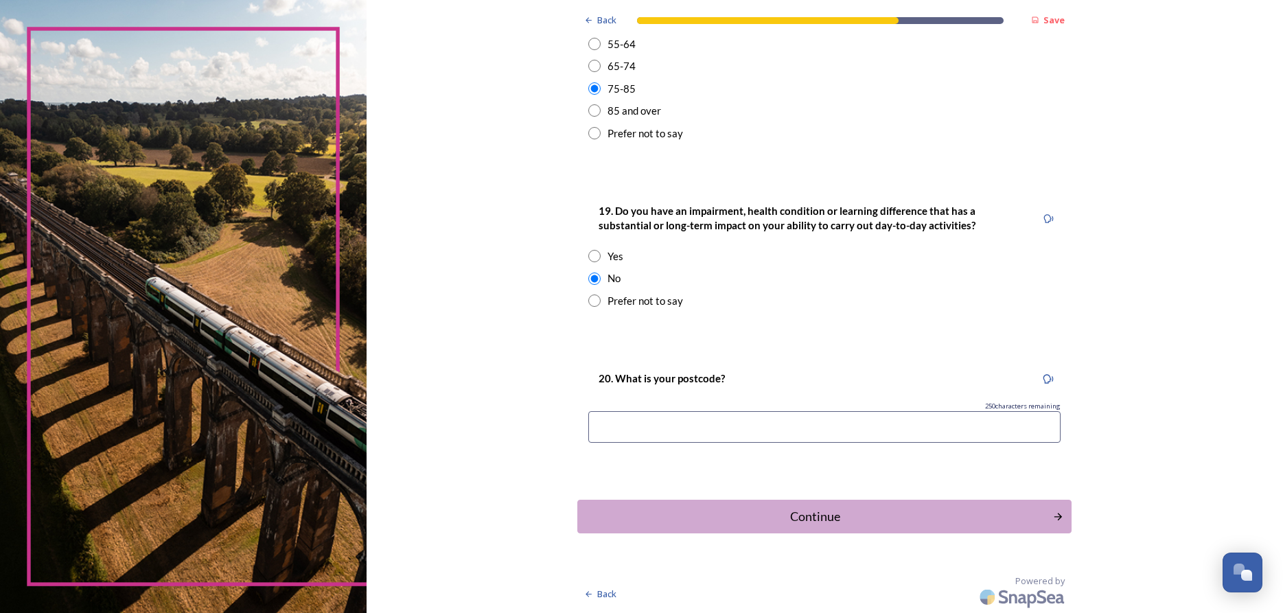
click at [610, 430] on input at bounding box center [824, 427] width 472 height 32
type input "RH10 5"
click at [830, 515] on div "Continue" at bounding box center [815, 516] width 465 height 19
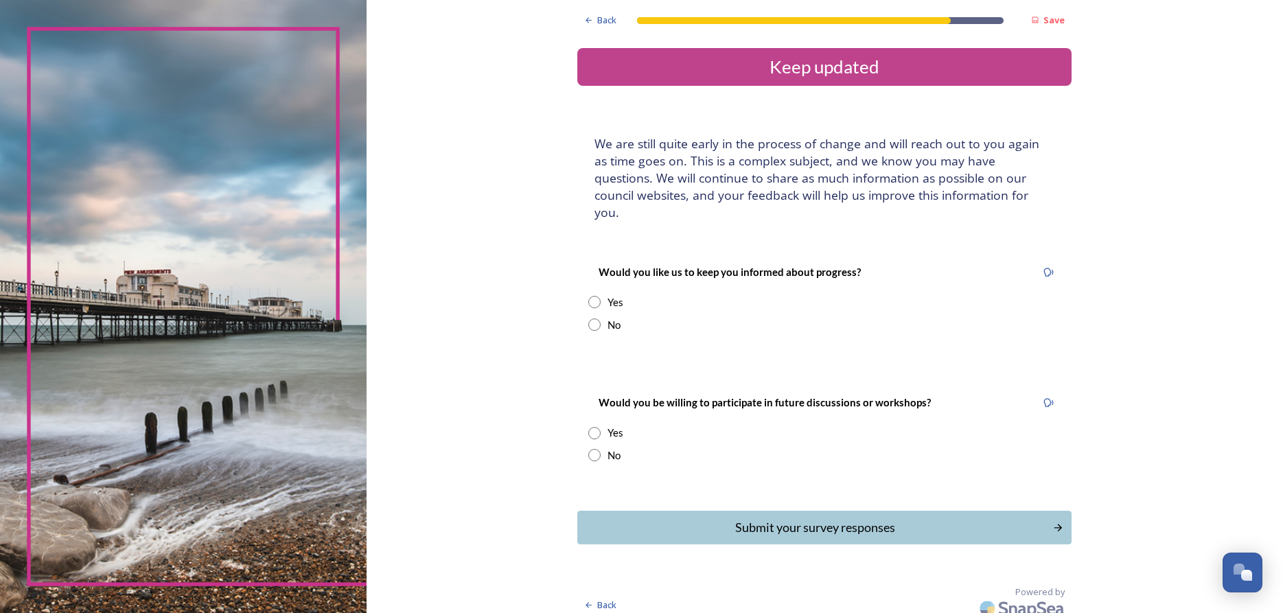
click at [594, 296] on input "radio" at bounding box center [594, 302] width 12 height 12
radio input "true"
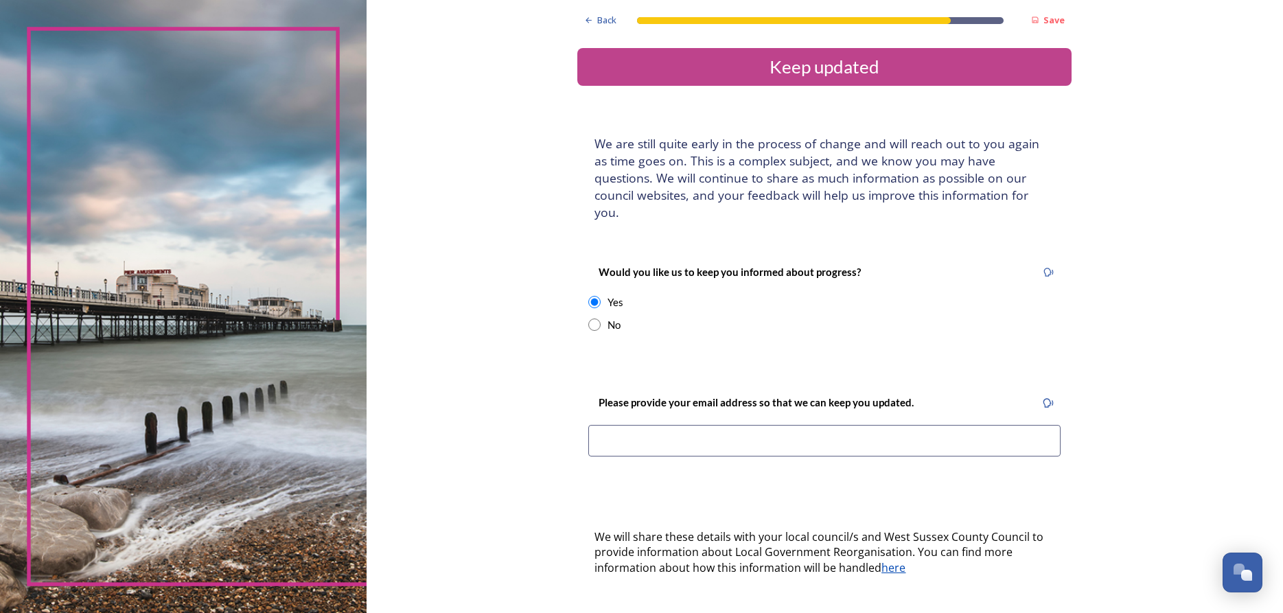
scroll to position [86, 0]
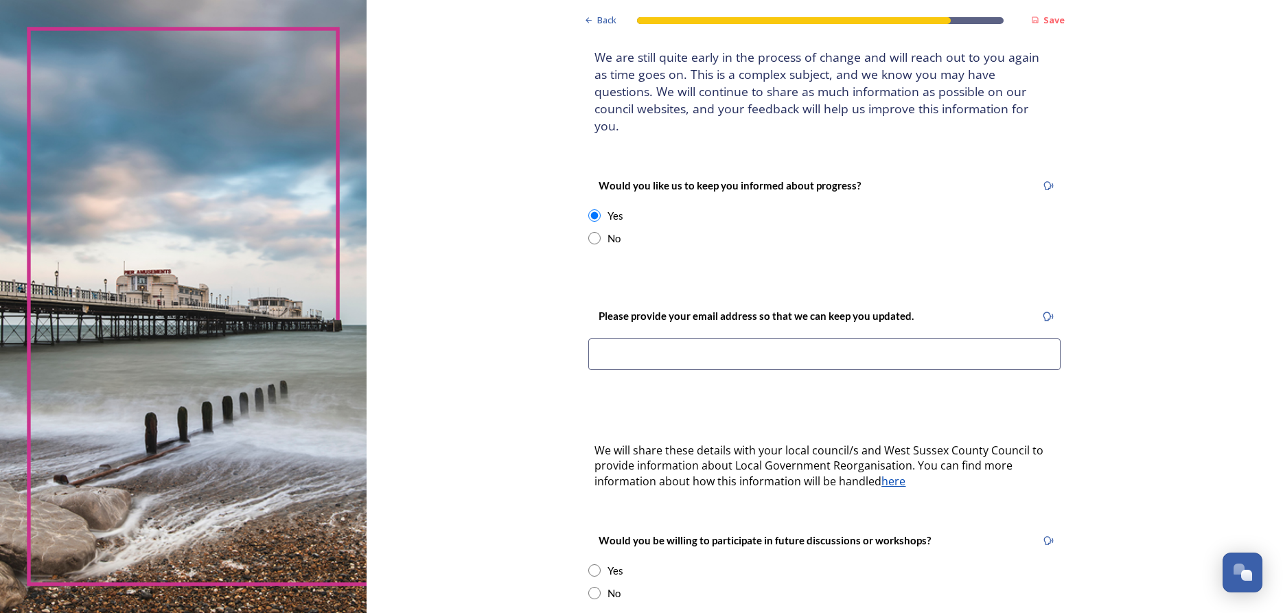
click at [596, 232] on input "radio" at bounding box center [594, 238] width 12 height 12
radio input "true"
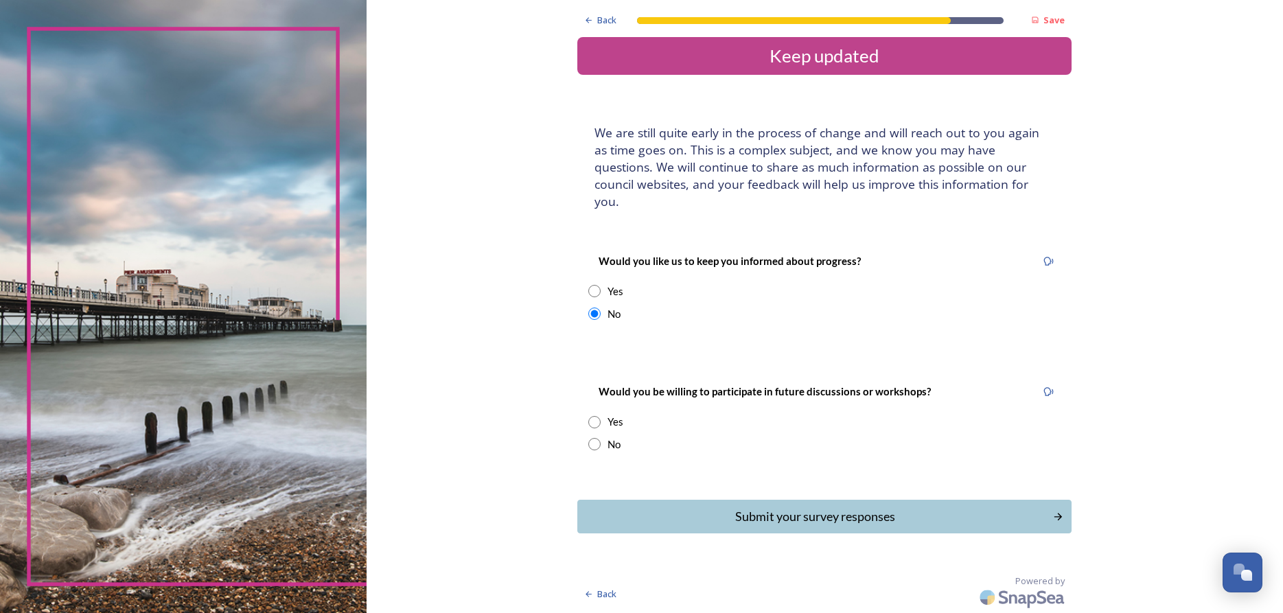
scroll to position [0, 0]
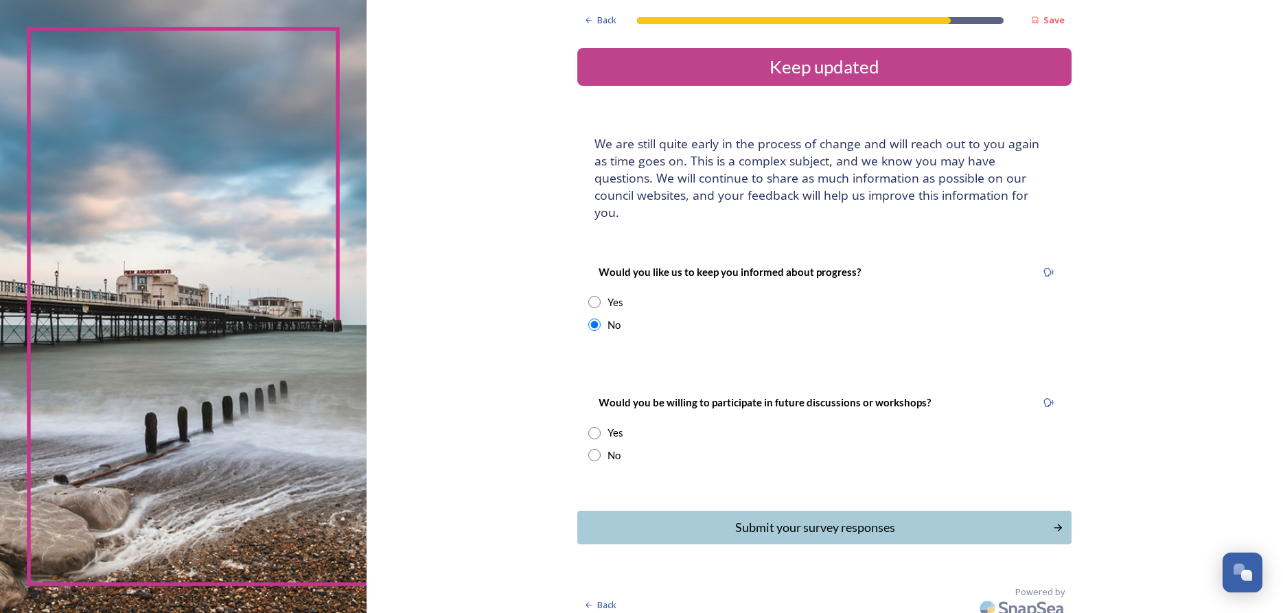
click at [595, 427] on input "radio" at bounding box center [594, 433] width 12 height 12
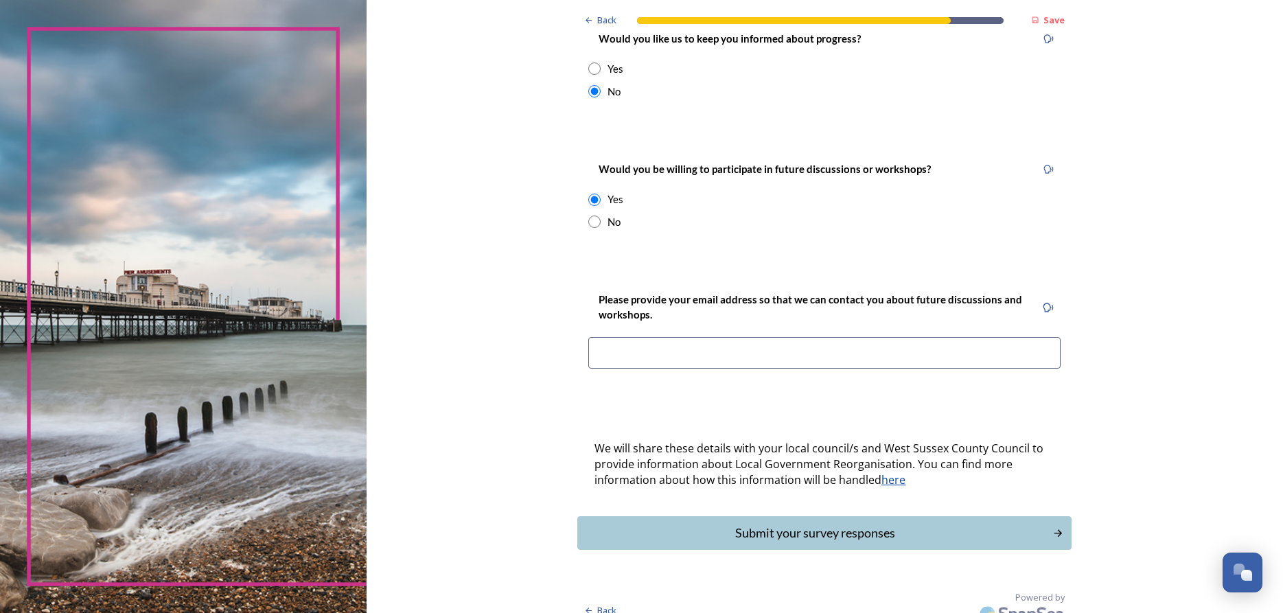
scroll to position [147, 0]
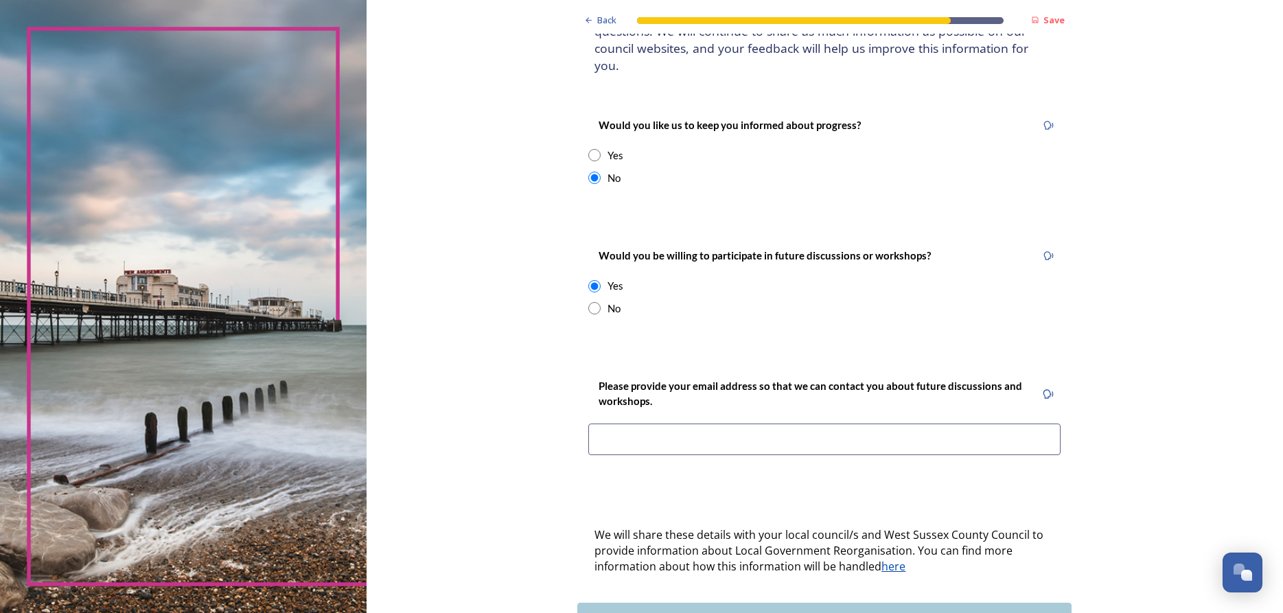
click at [594, 301] on div "No" at bounding box center [824, 309] width 472 height 16
radio input "false"
radio input "true"
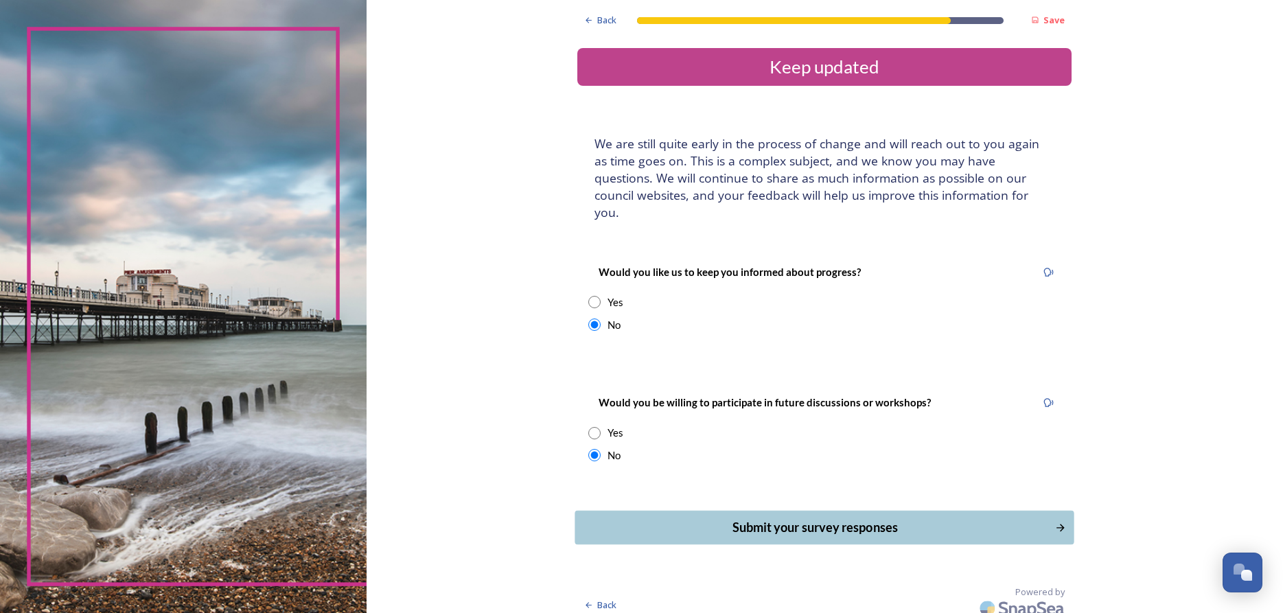
click at [800, 518] on div "Submit your survey responses" at bounding box center [815, 527] width 465 height 19
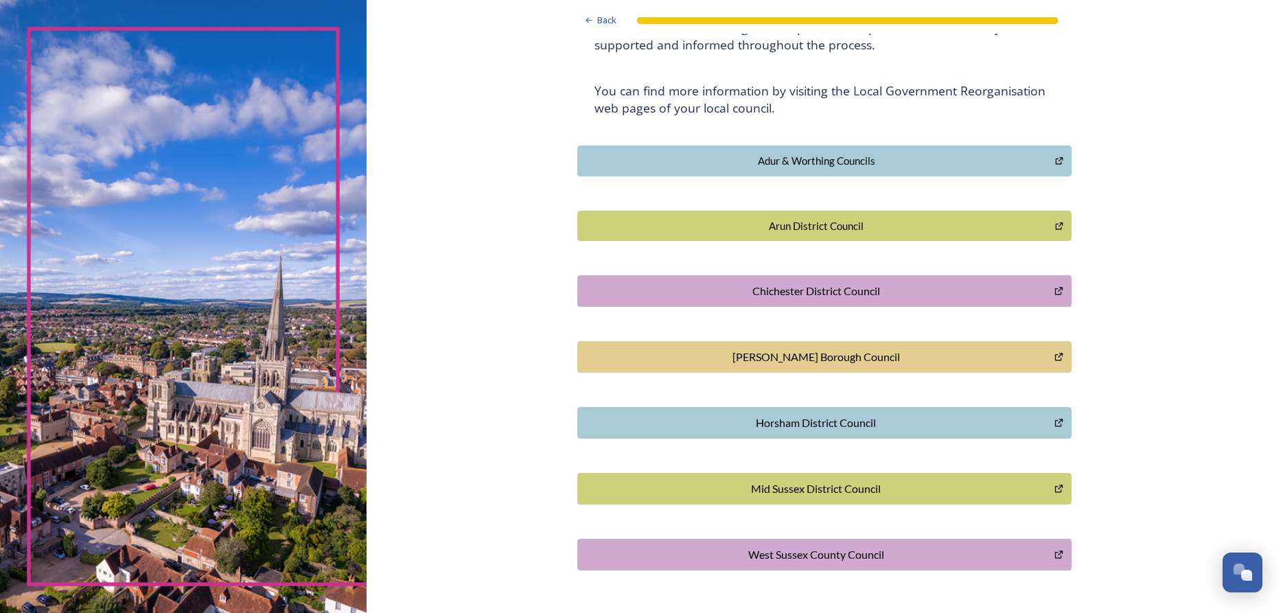
scroll to position [259, 0]
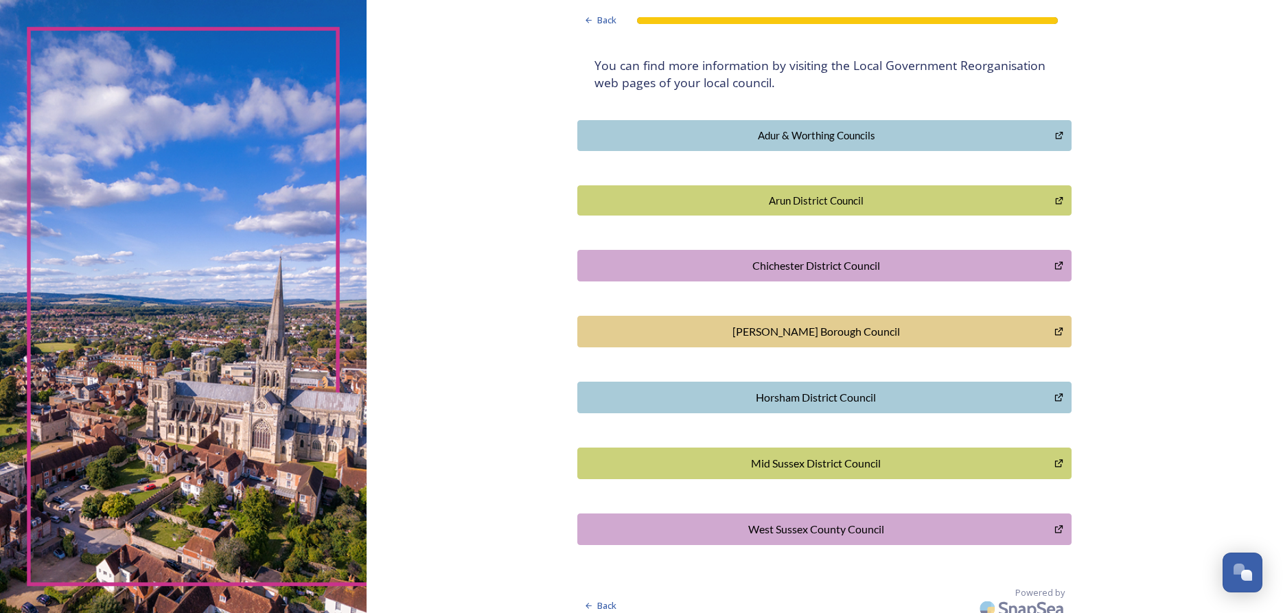
click at [809, 325] on div "[PERSON_NAME] Borough Council" at bounding box center [816, 331] width 462 height 16
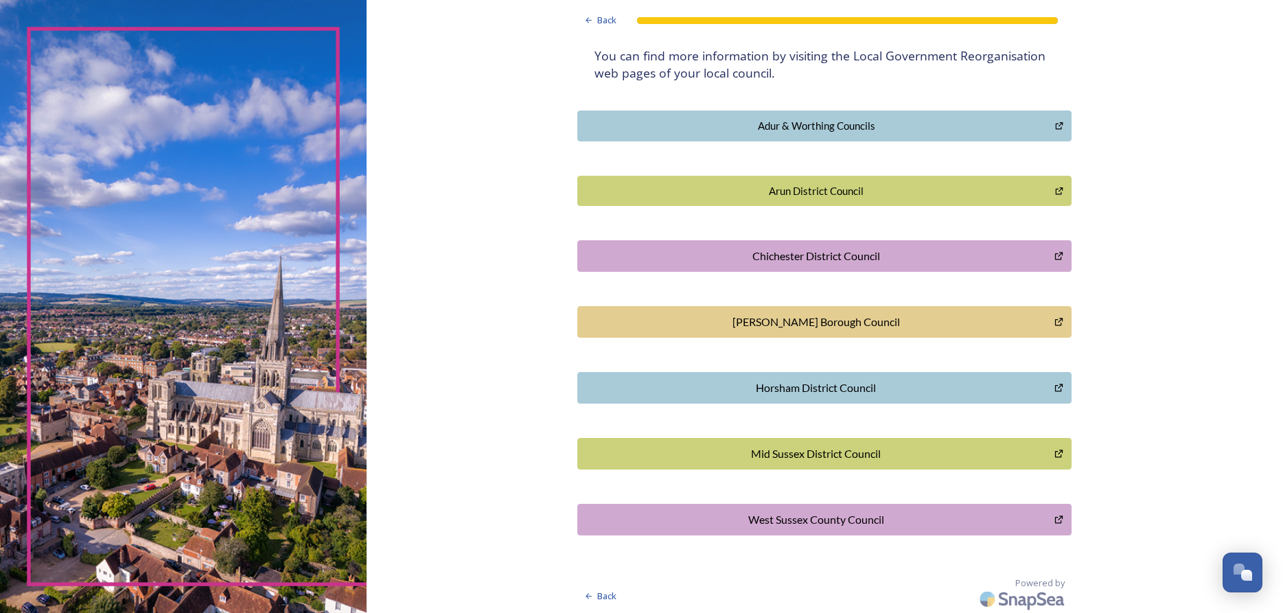
scroll to position [272, 0]
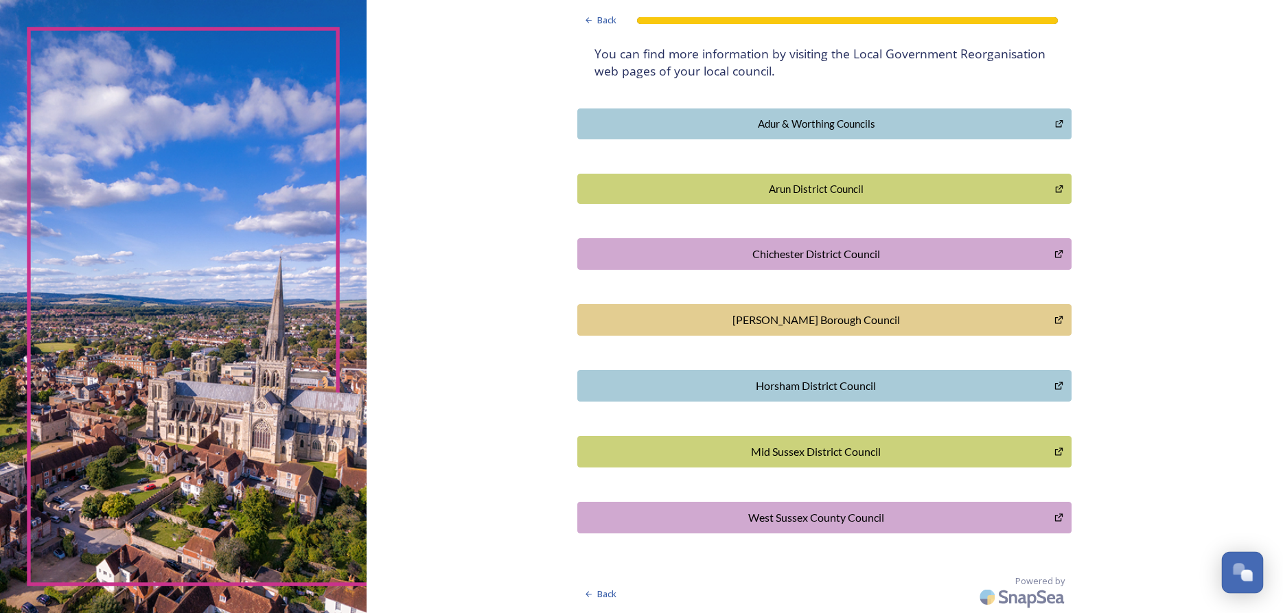
click at [1239, 568] on div "Open Chat" at bounding box center [1239, 569] width 12 height 12
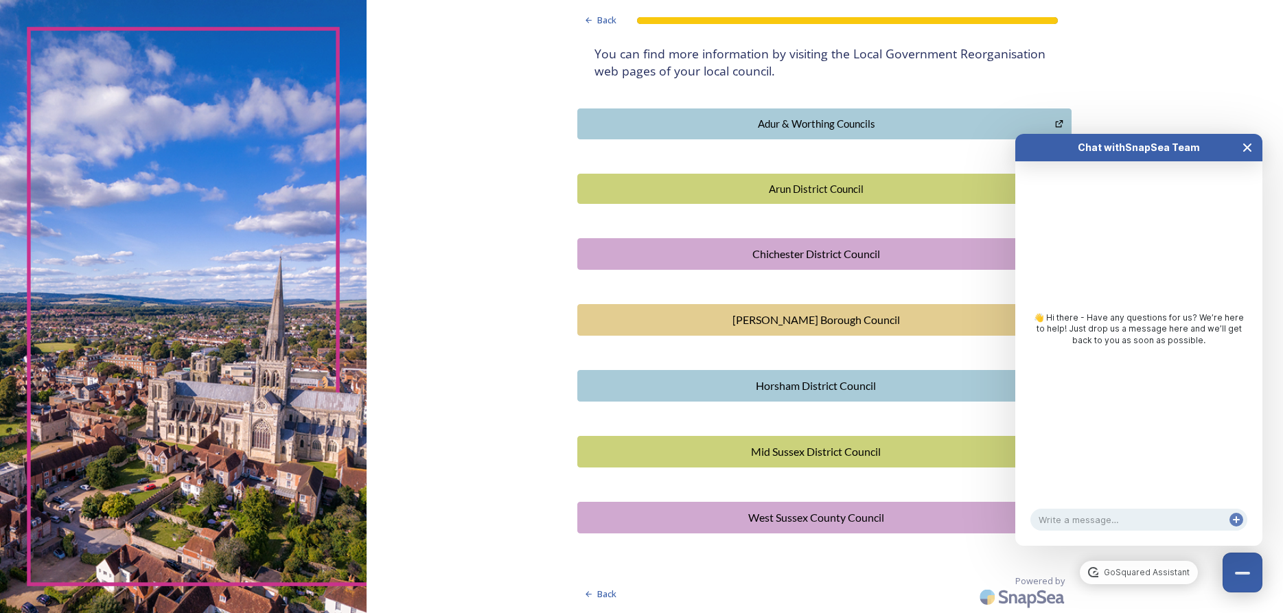
click at [1246, 151] on icon "Close Chat" at bounding box center [1246, 147] width 11 height 11
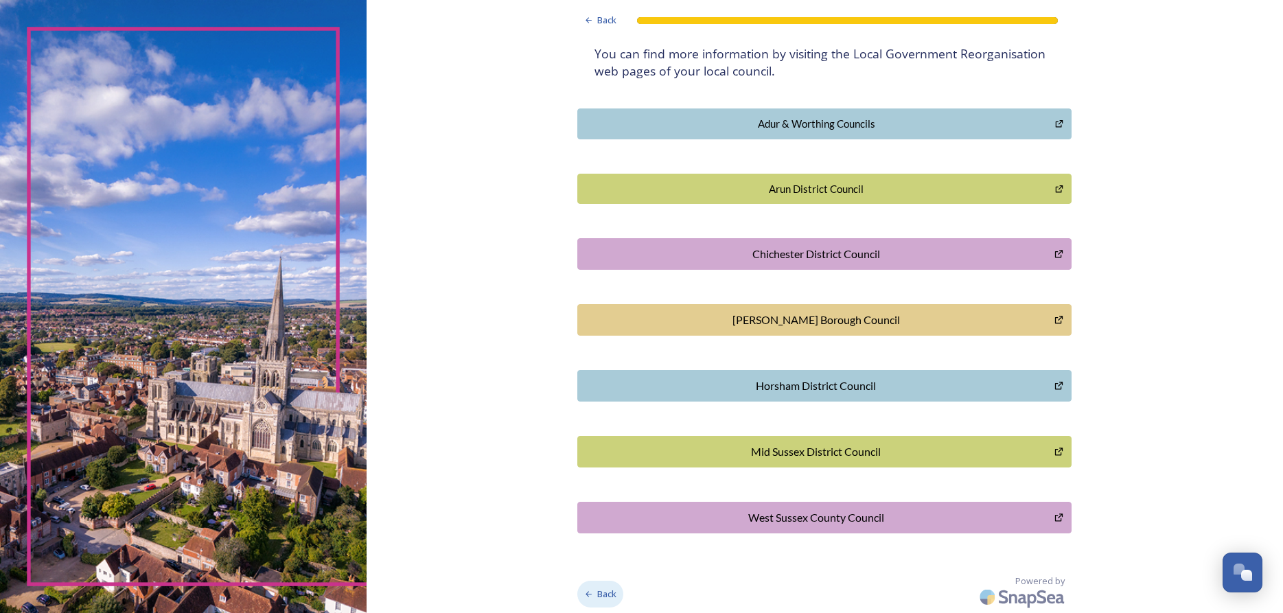
click at [601, 593] on span "Back" at bounding box center [606, 593] width 19 height 13
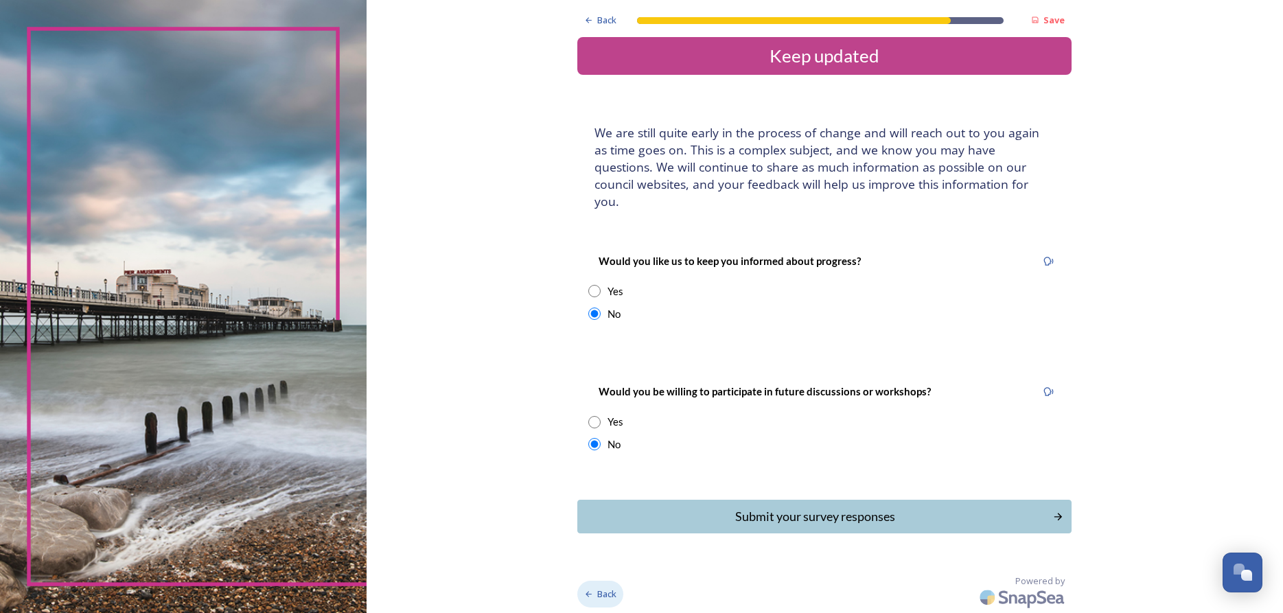
scroll to position [0, 0]
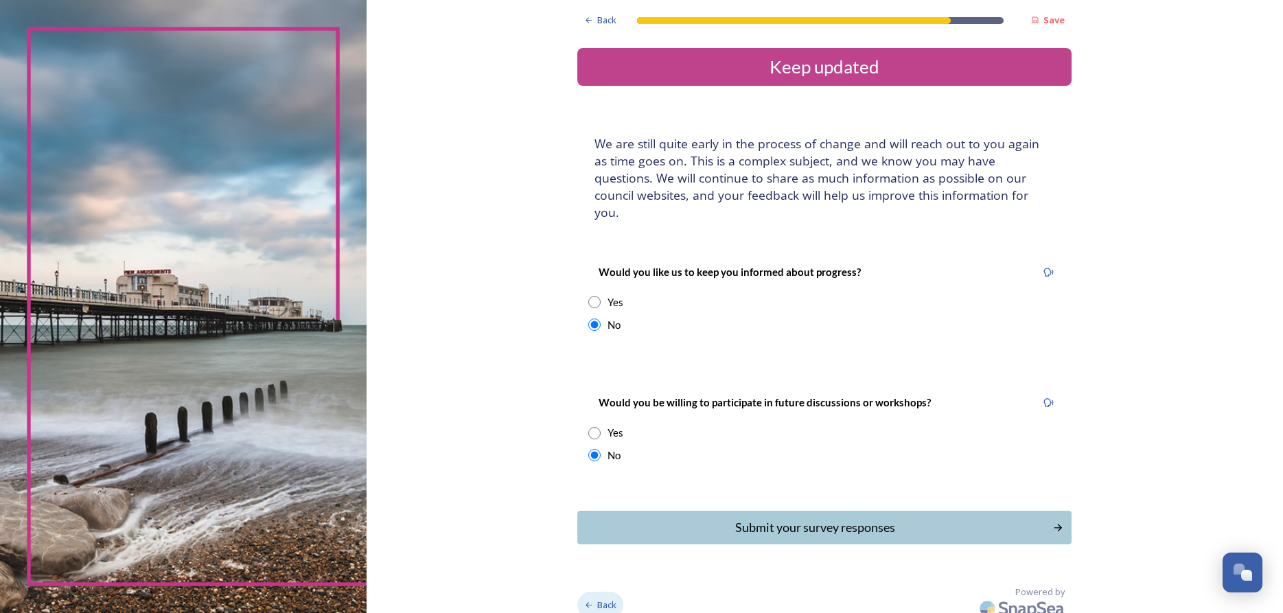
click at [601, 598] on span "Back" at bounding box center [606, 604] width 19 height 13
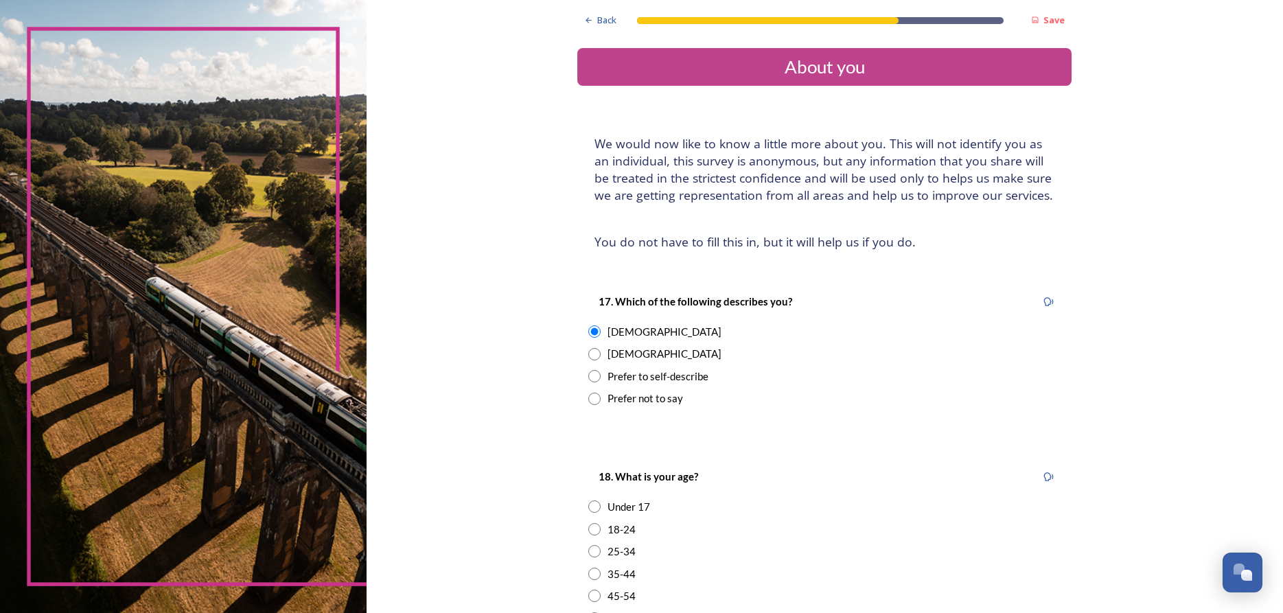
click at [601, 593] on div "45-54" at bounding box center [824, 596] width 472 height 16
radio input "true"
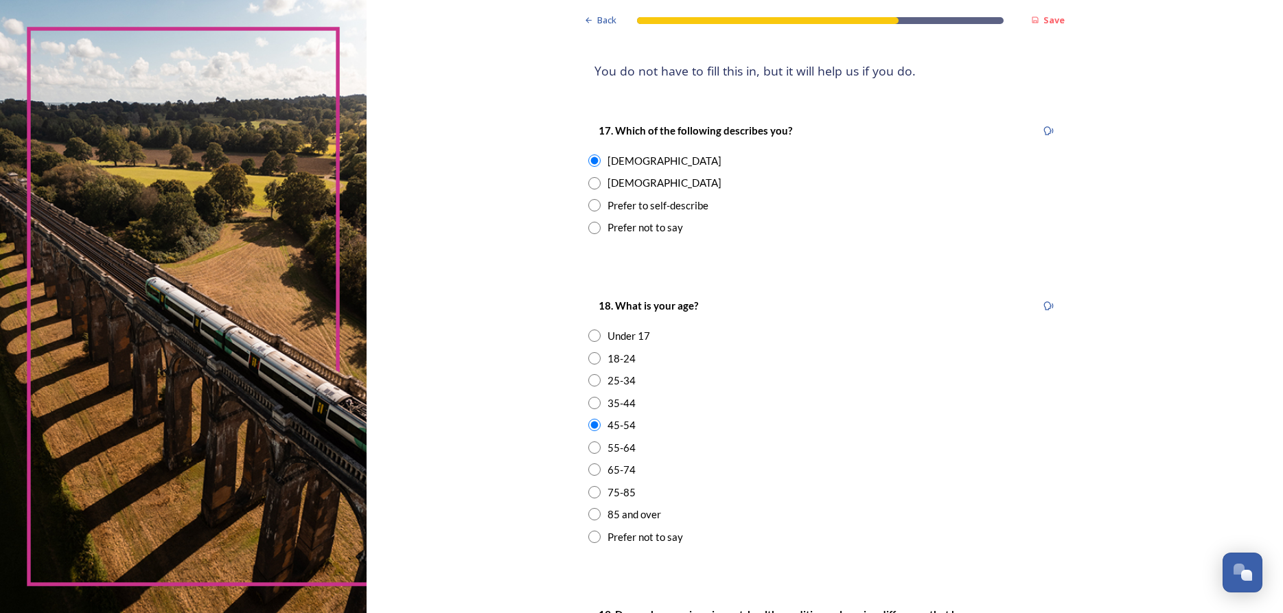
scroll to position [173, 0]
click at [590, 490] on input "radio" at bounding box center [594, 490] width 12 height 12
radio input "true"
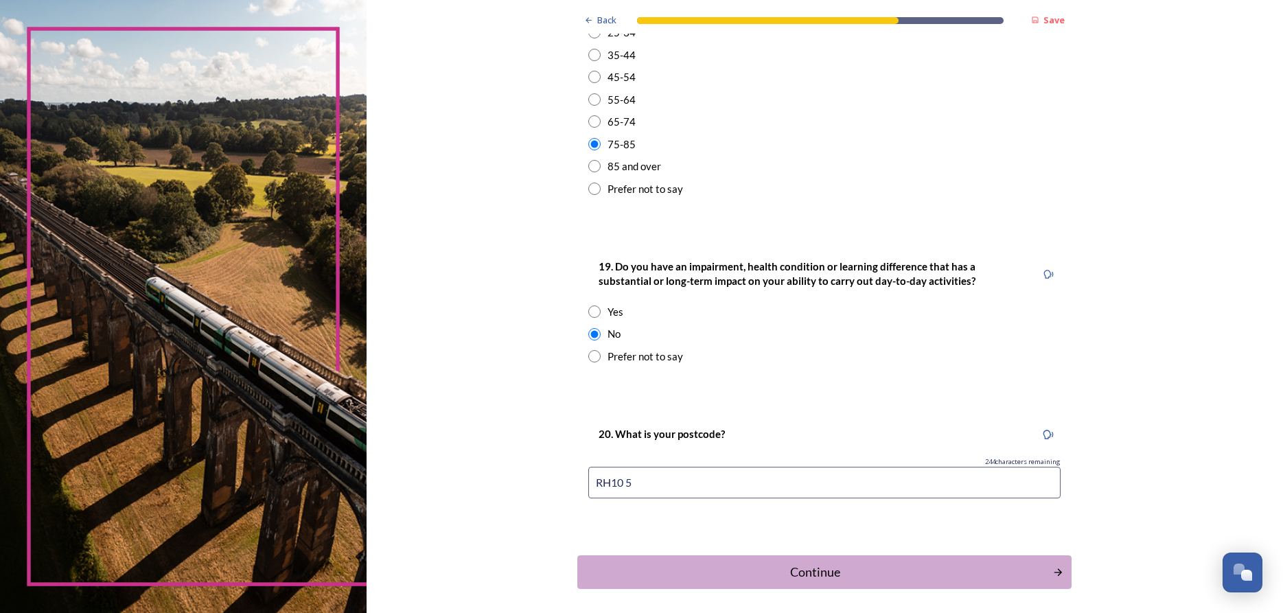
scroll to position [574, 0]
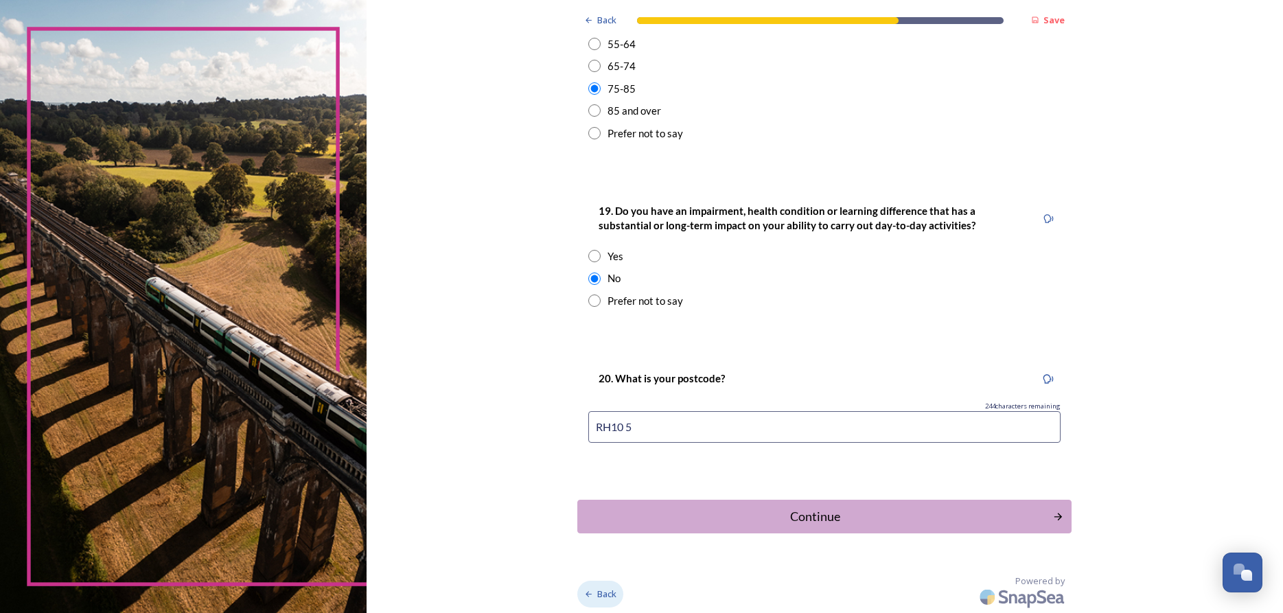
click at [603, 594] on span "Back" at bounding box center [606, 593] width 19 height 13
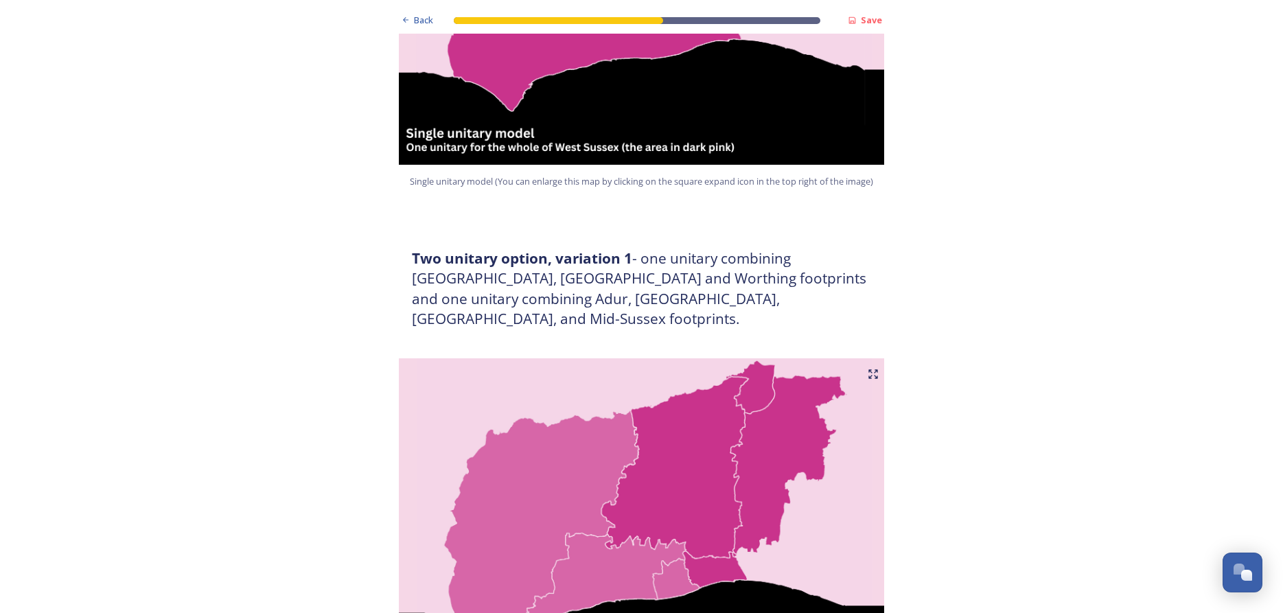
scroll to position [4252, 0]
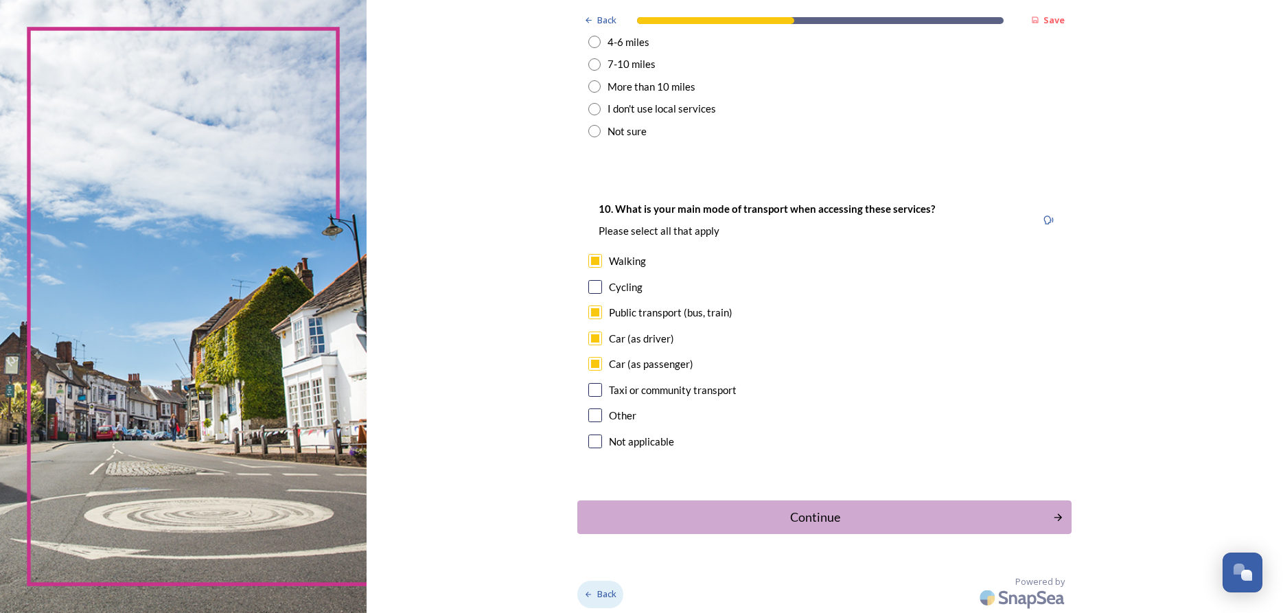
click at [609, 592] on span "Back" at bounding box center [606, 593] width 19 height 13
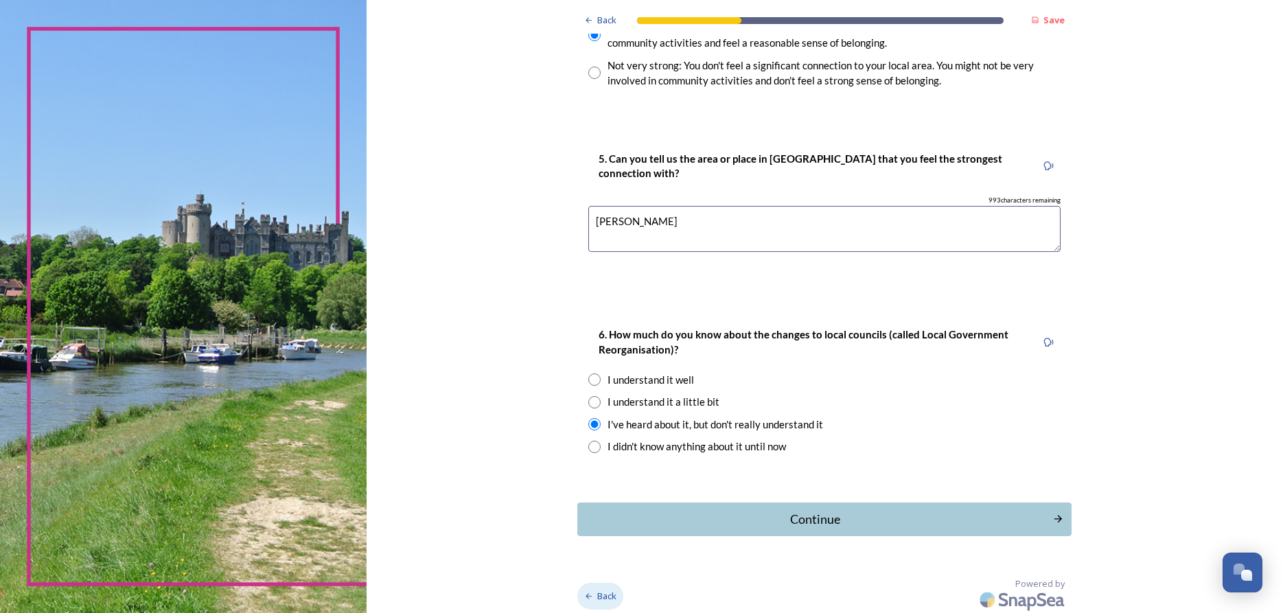
click at [604, 594] on span "Back" at bounding box center [606, 596] width 19 height 13
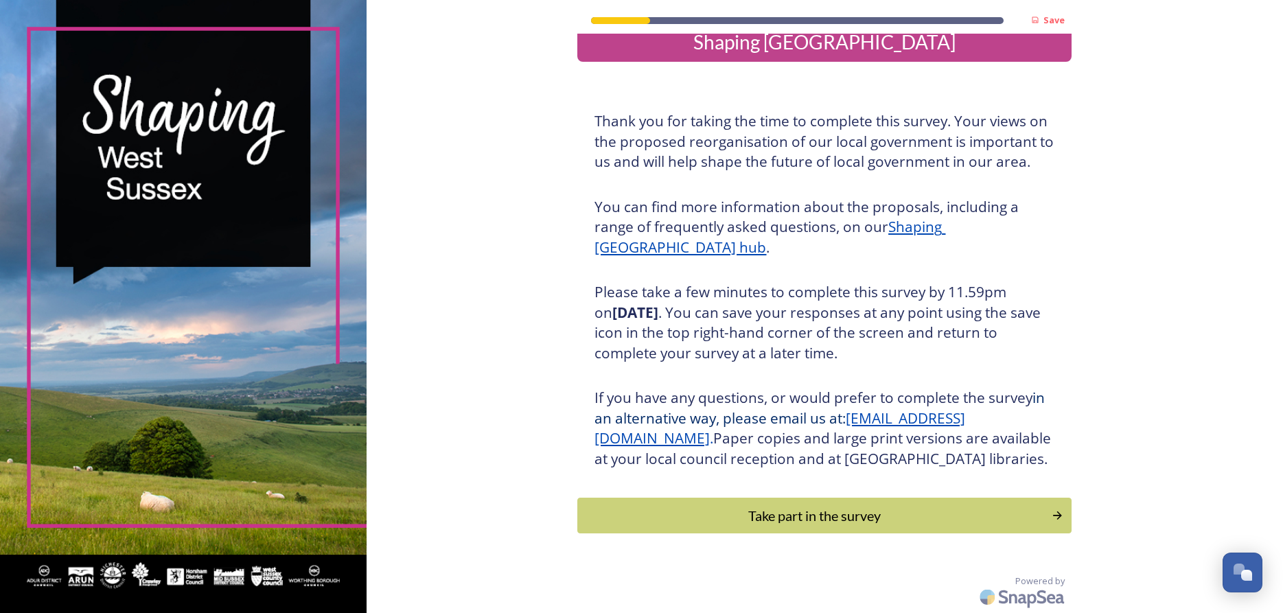
scroll to position [46, 0]
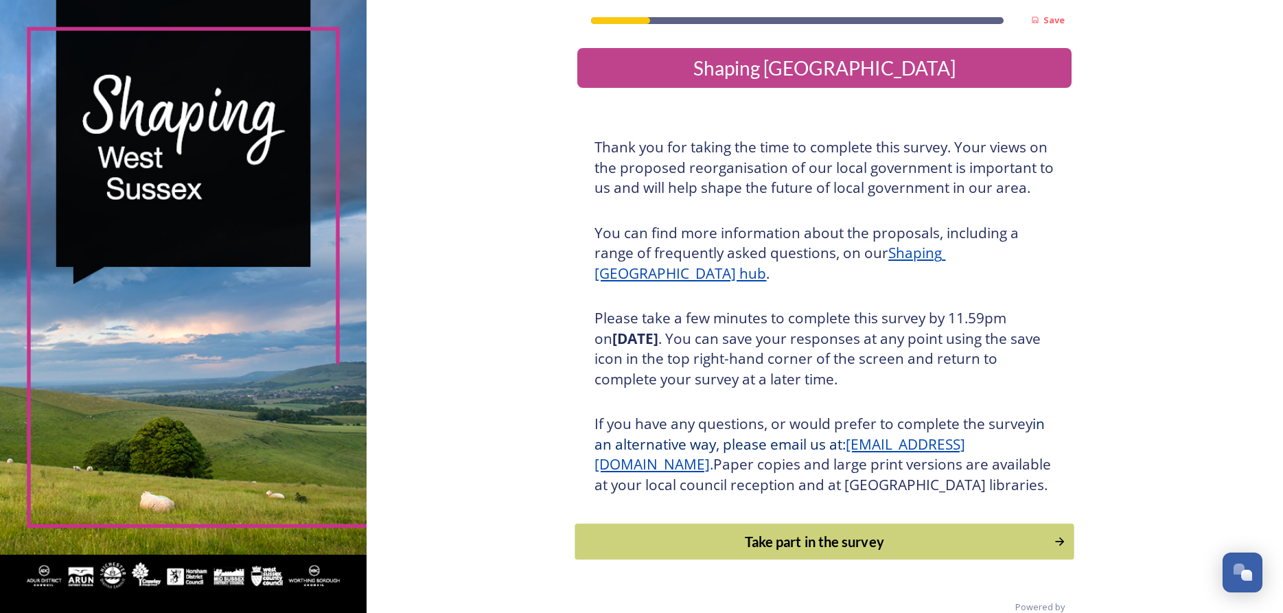
click at [1061, 548] on icon "Continue" at bounding box center [1059, 542] width 13 height 14
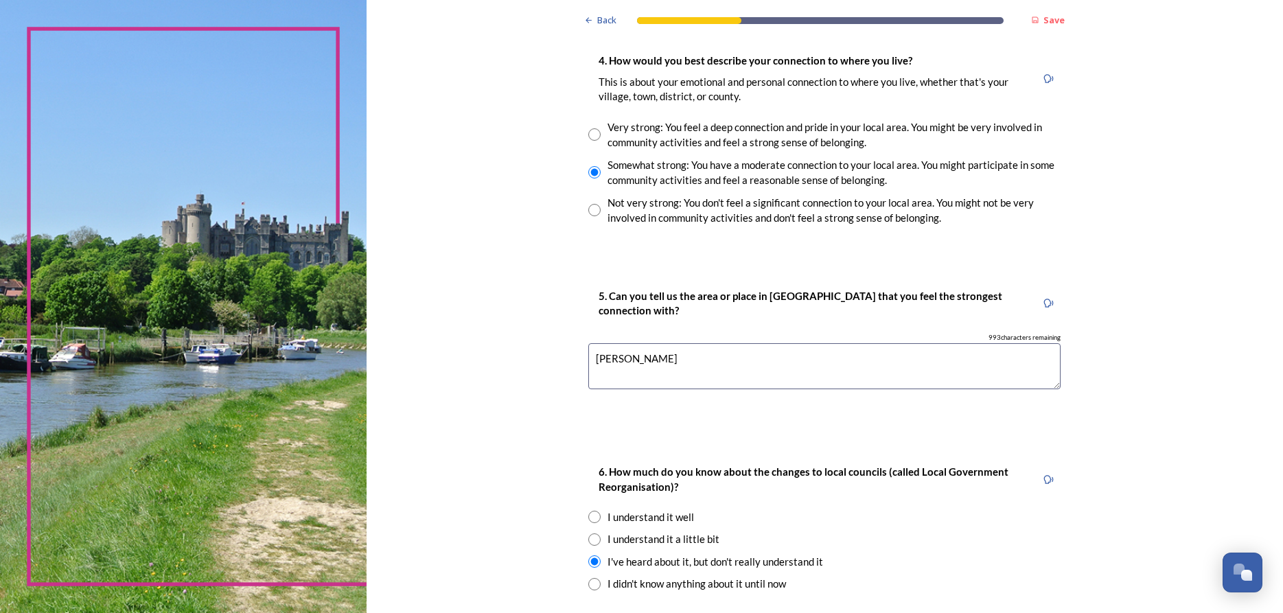
scroll to position [1124, 0]
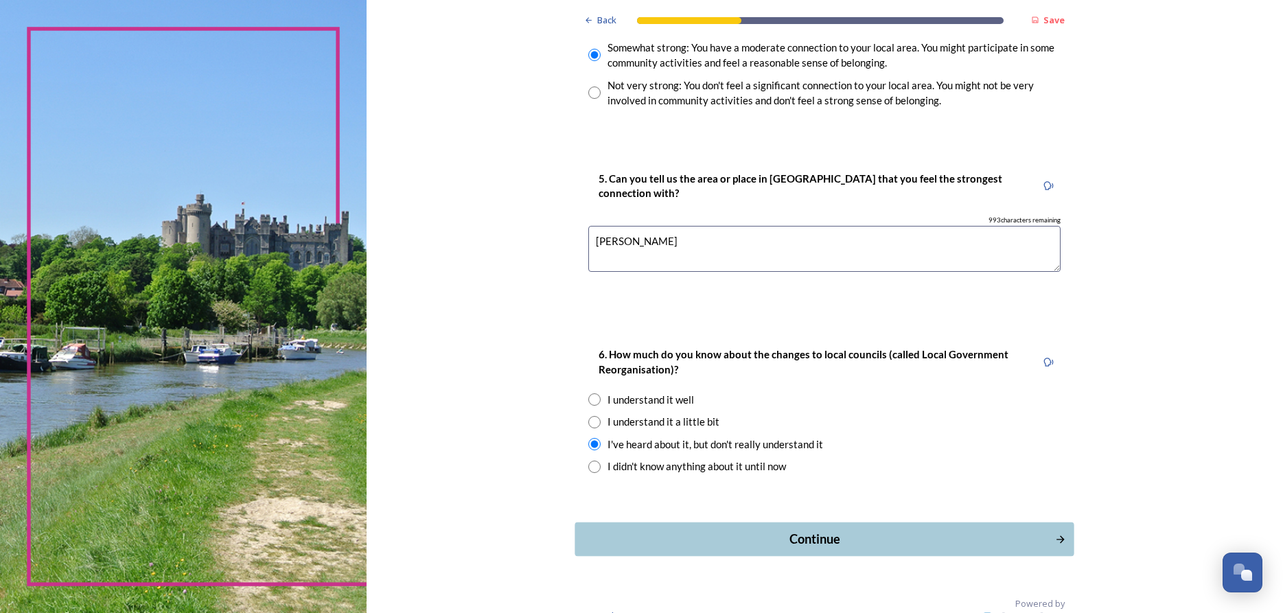
click at [879, 526] on button "Continue" at bounding box center [824, 539] width 499 height 34
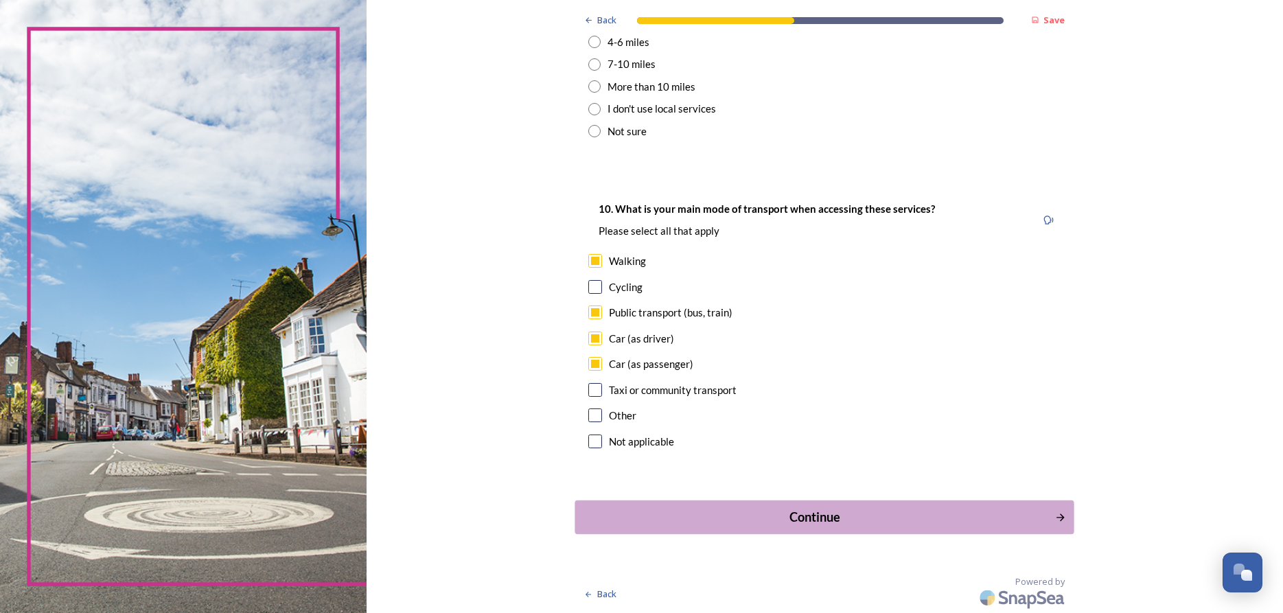
click at [1044, 515] on div "Continue" at bounding box center [815, 517] width 465 height 19
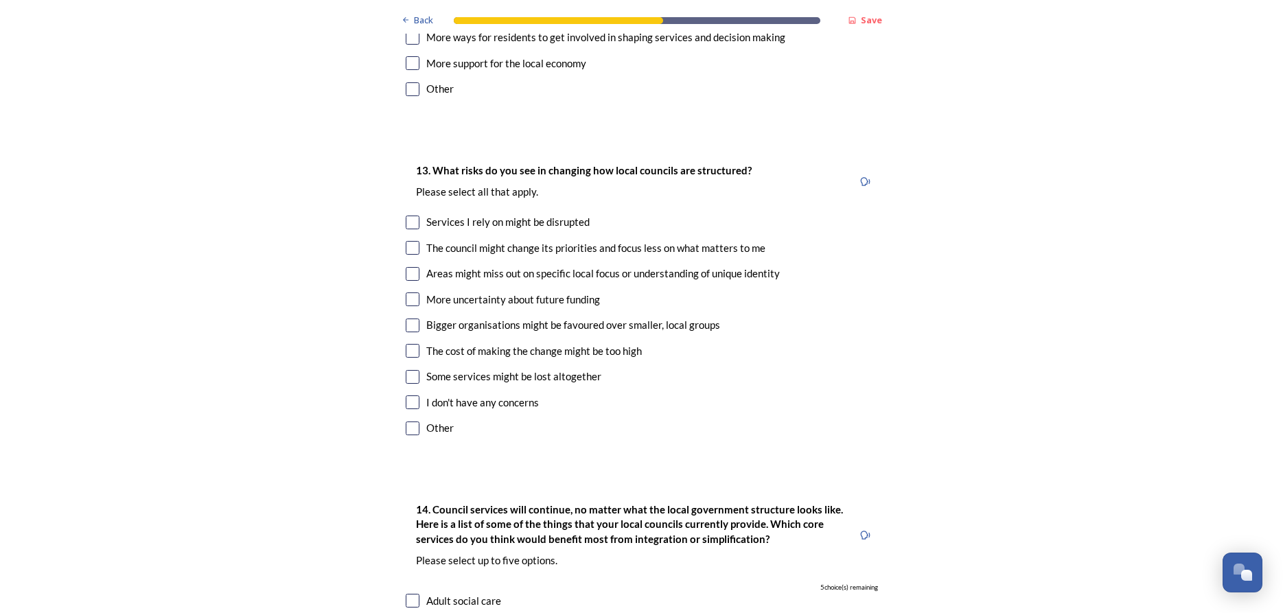
scroll to position [2767, 0]
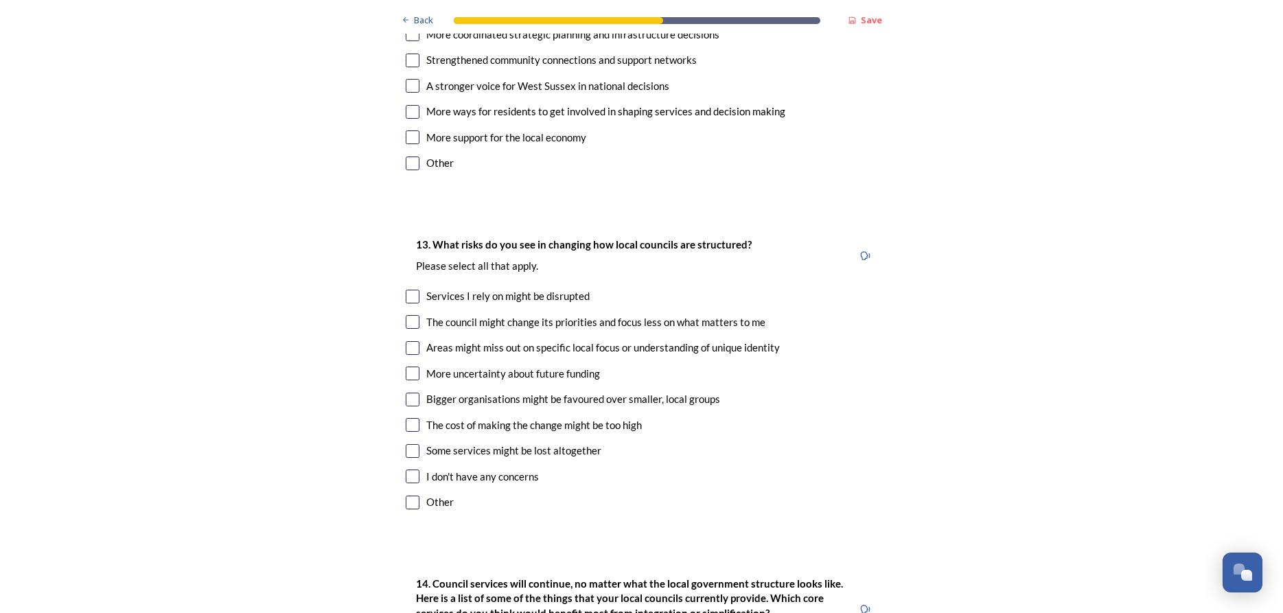
click at [414, 341] on input "checkbox" at bounding box center [413, 348] width 14 height 14
checkbox input "true"
click at [411, 393] on input "checkbox" at bounding box center [413, 400] width 14 height 14
checkbox input "true"
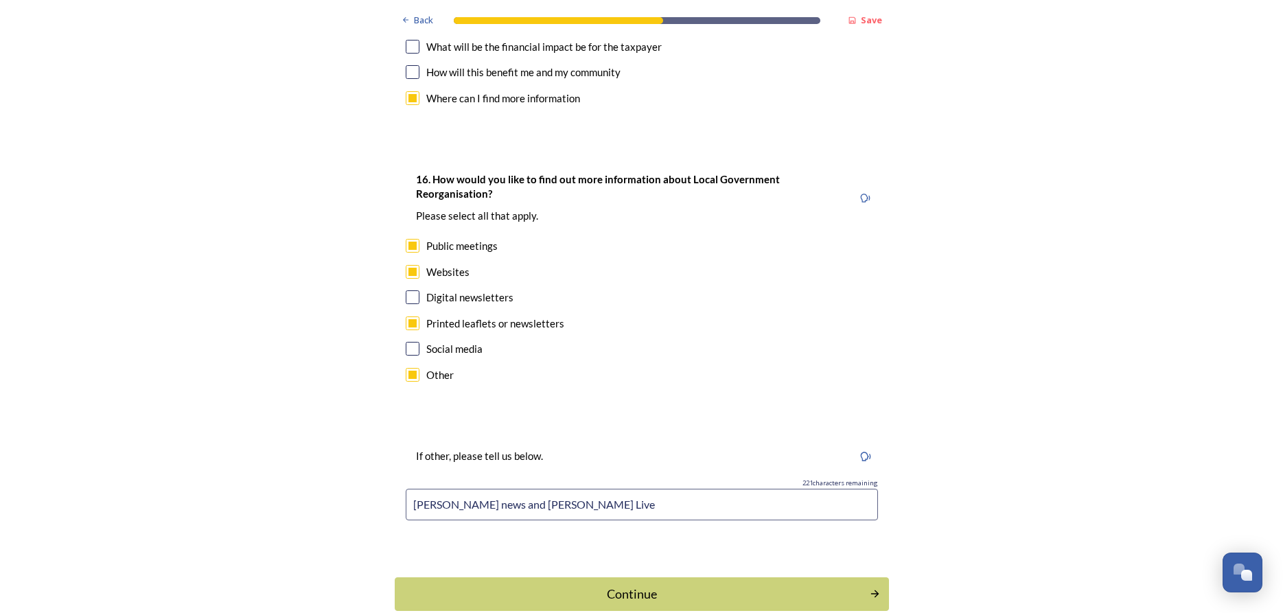
scroll to position [4253, 0]
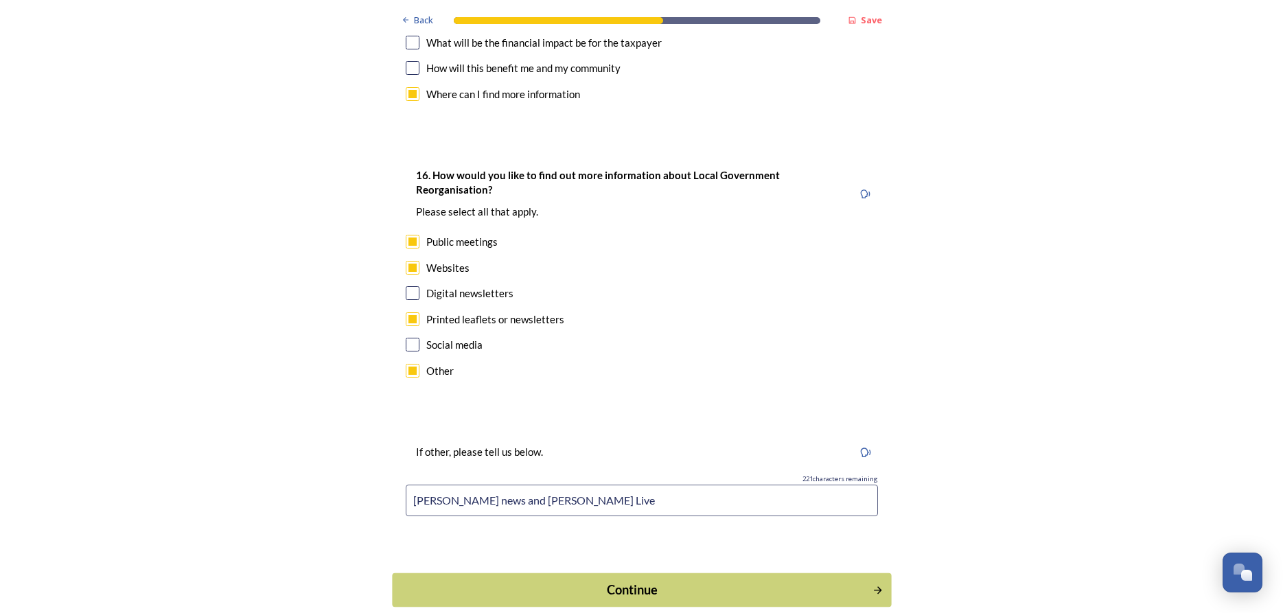
click at [762, 581] on div "Continue" at bounding box center [631, 590] width 465 height 19
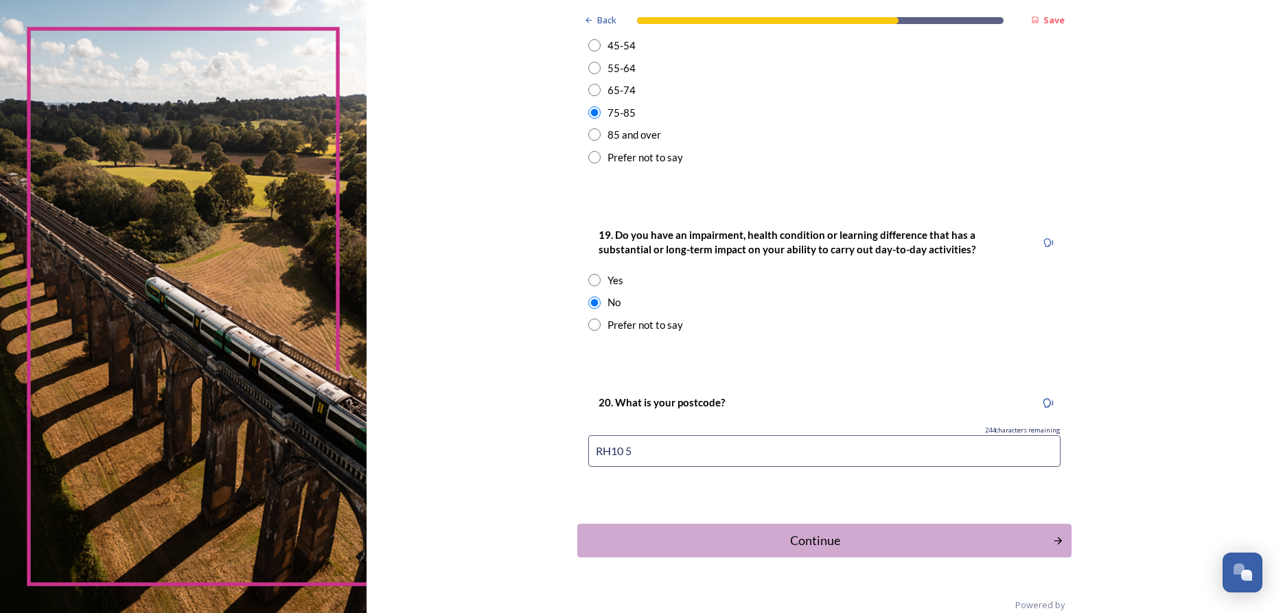
scroll to position [574, 0]
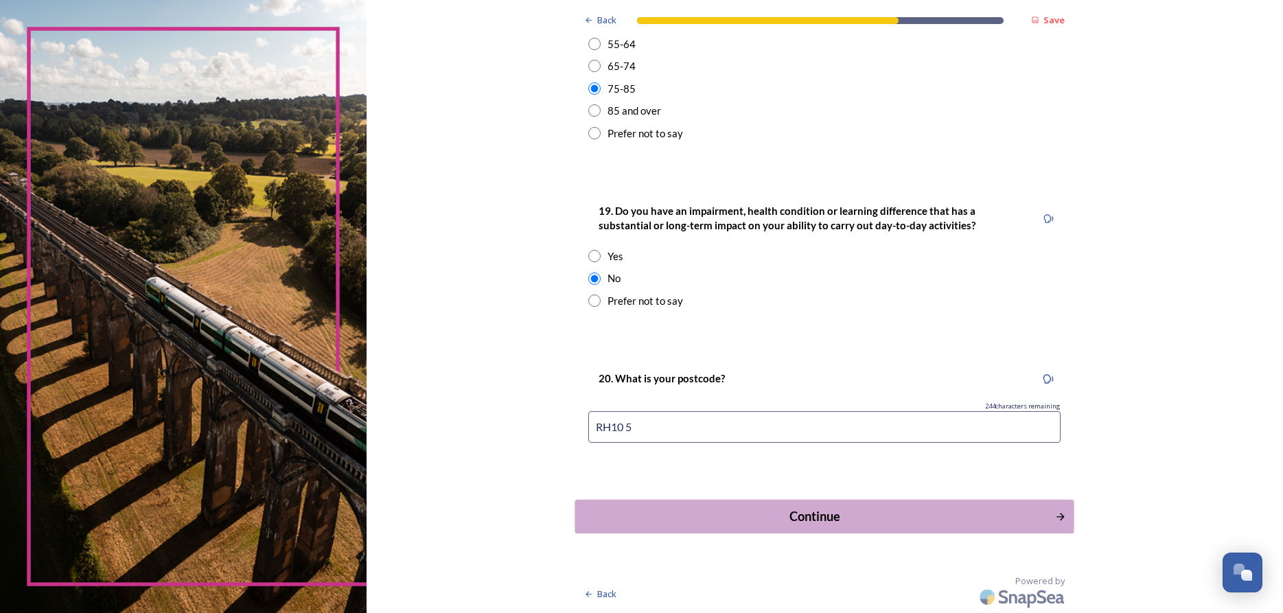
click at [826, 520] on div "Continue" at bounding box center [815, 516] width 465 height 19
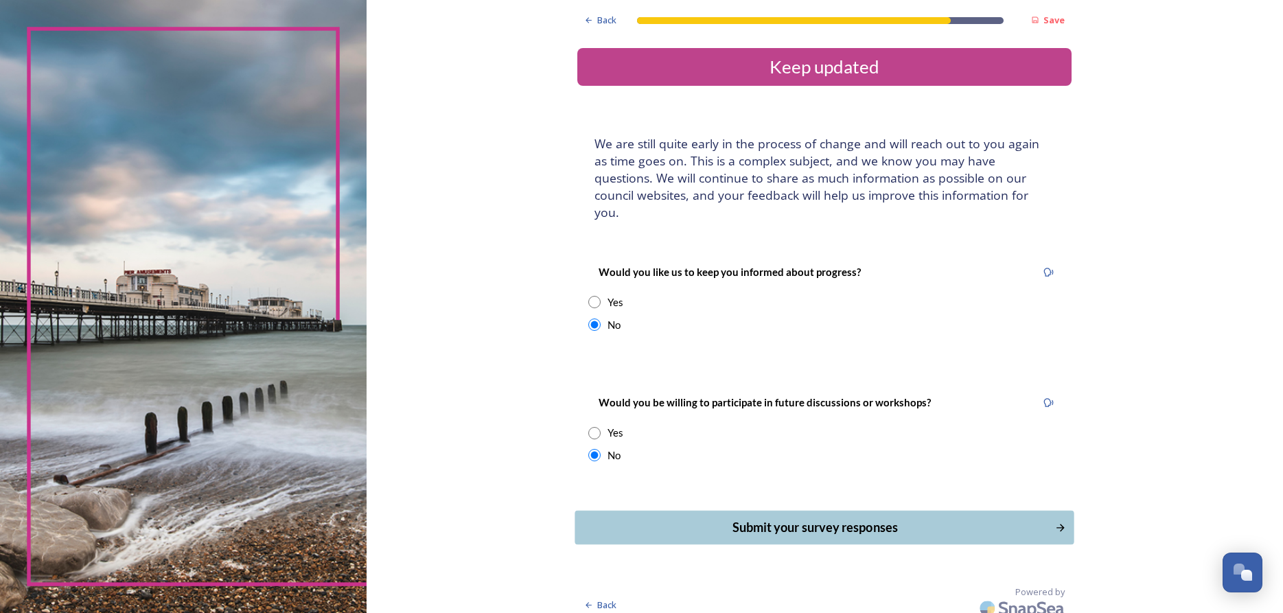
click at [891, 518] on div "Submit your survey responses" at bounding box center [815, 527] width 465 height 19
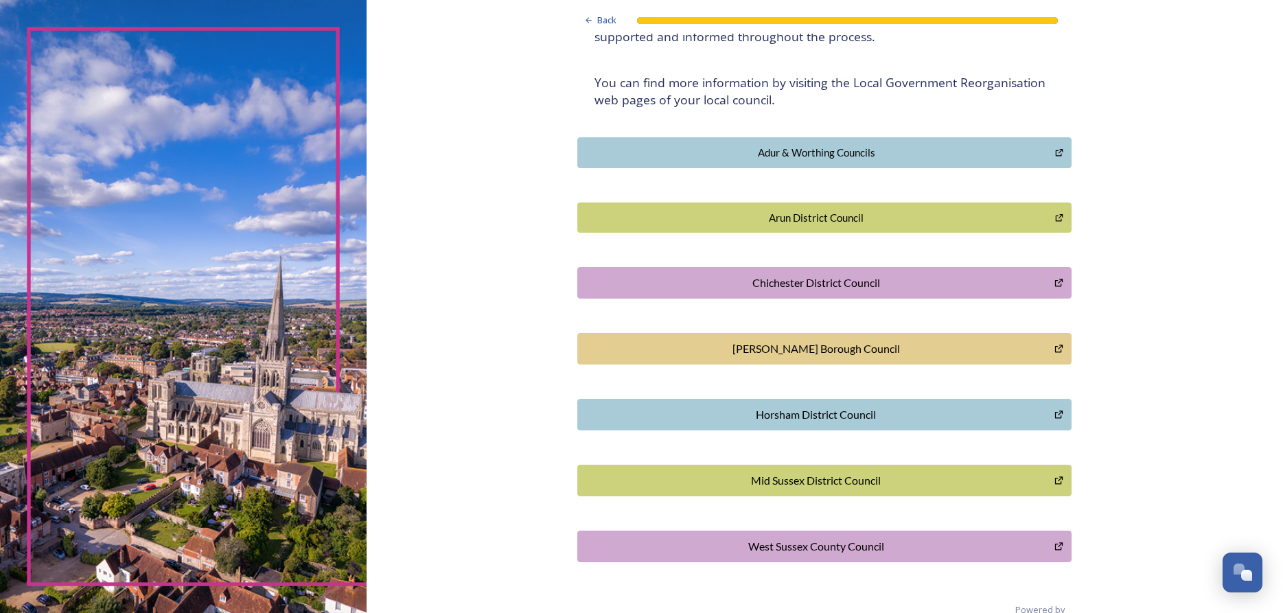
scroll to position [272, 0]
